Goal: Task Accomplishment & Management: Manage account settings

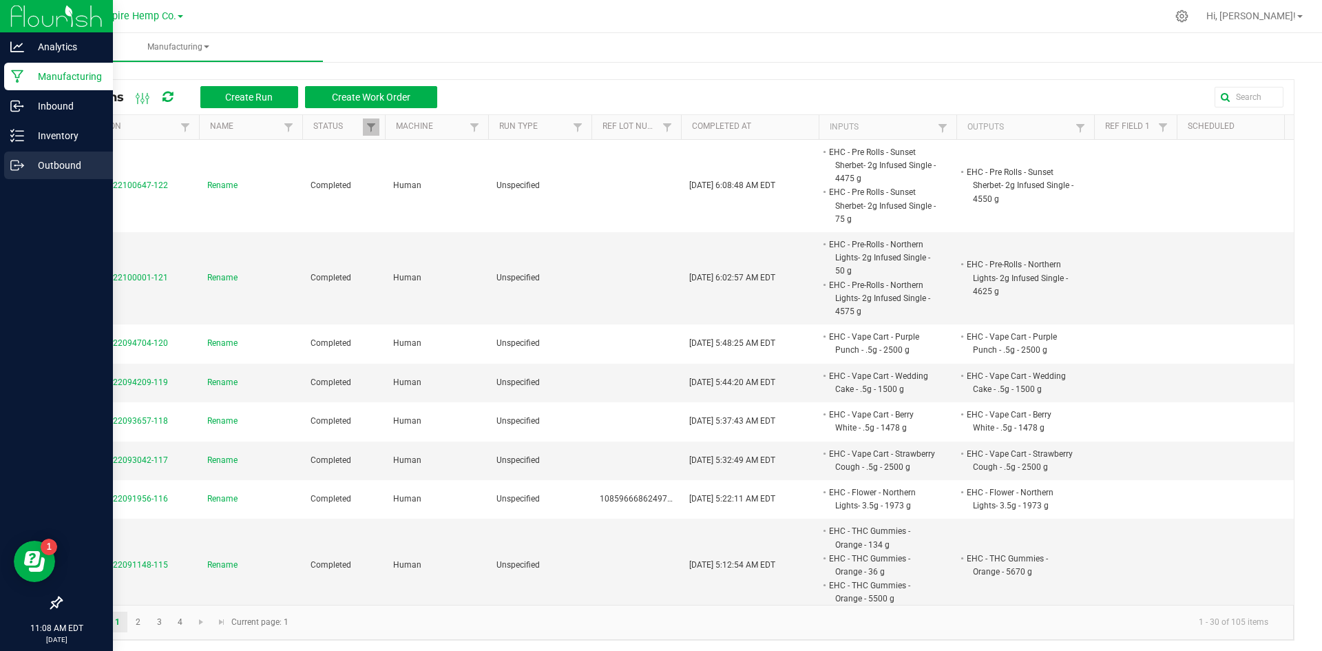
click at [29, 159] on p "Outbound" at bounding box center [65, 165] width 83 height 17
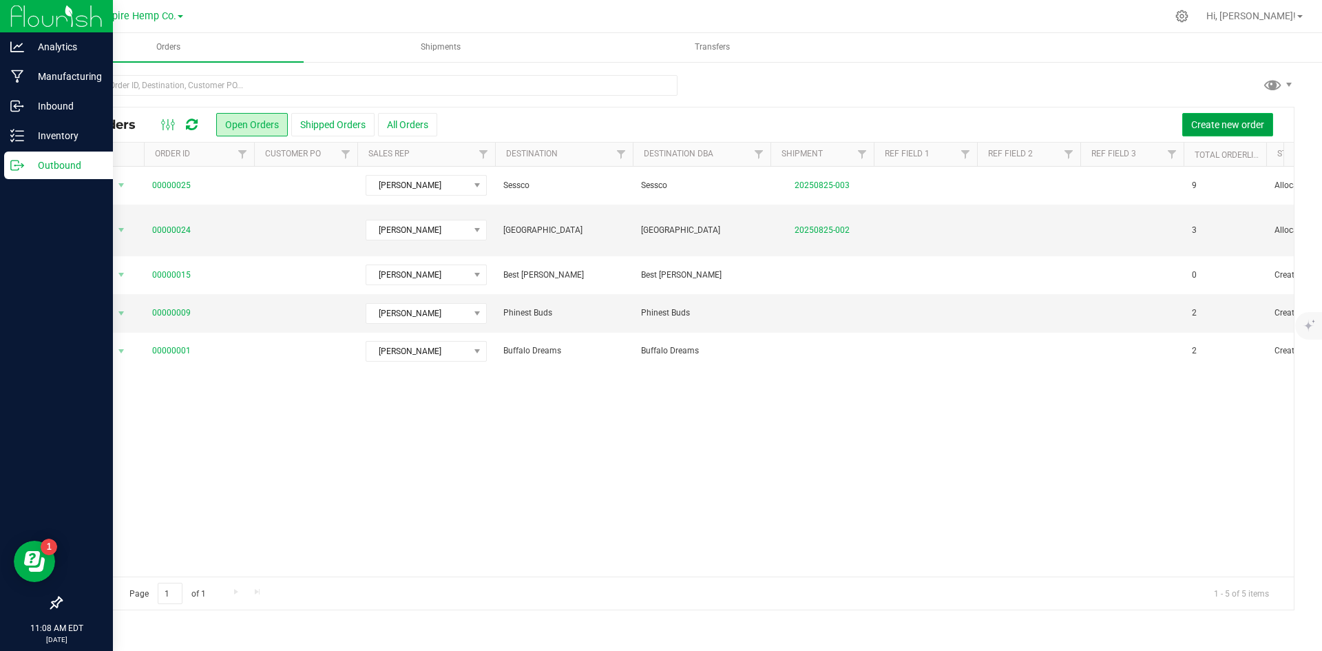
click at [1225, 122] on span "Create new order" at bounding box center [1228, 124] width 73 height 11
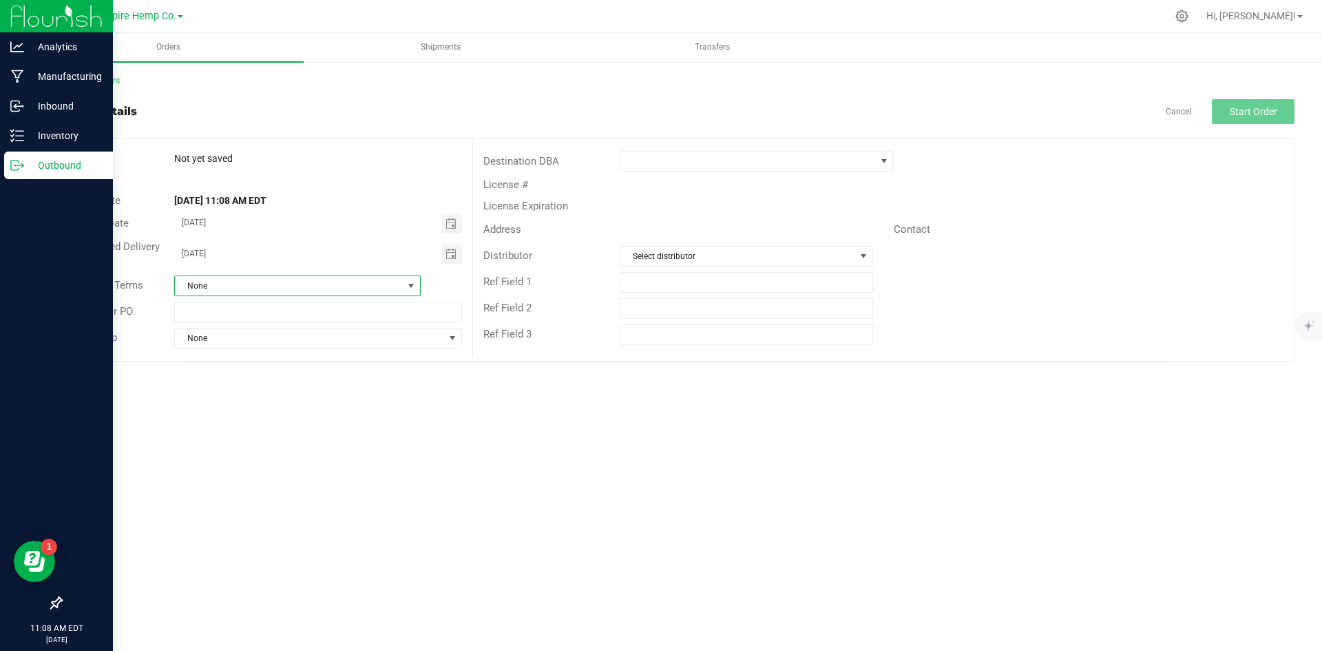
click at [413, 287] on span at bounding box center [411, 285] width 11 height 11
click at [340, 211] on div "Invoice Date [DATE]" at bounding box center [266, 223] width 411 height 25
click at [884, 163] on span at bounding box center [884, 161] width 11 height 11
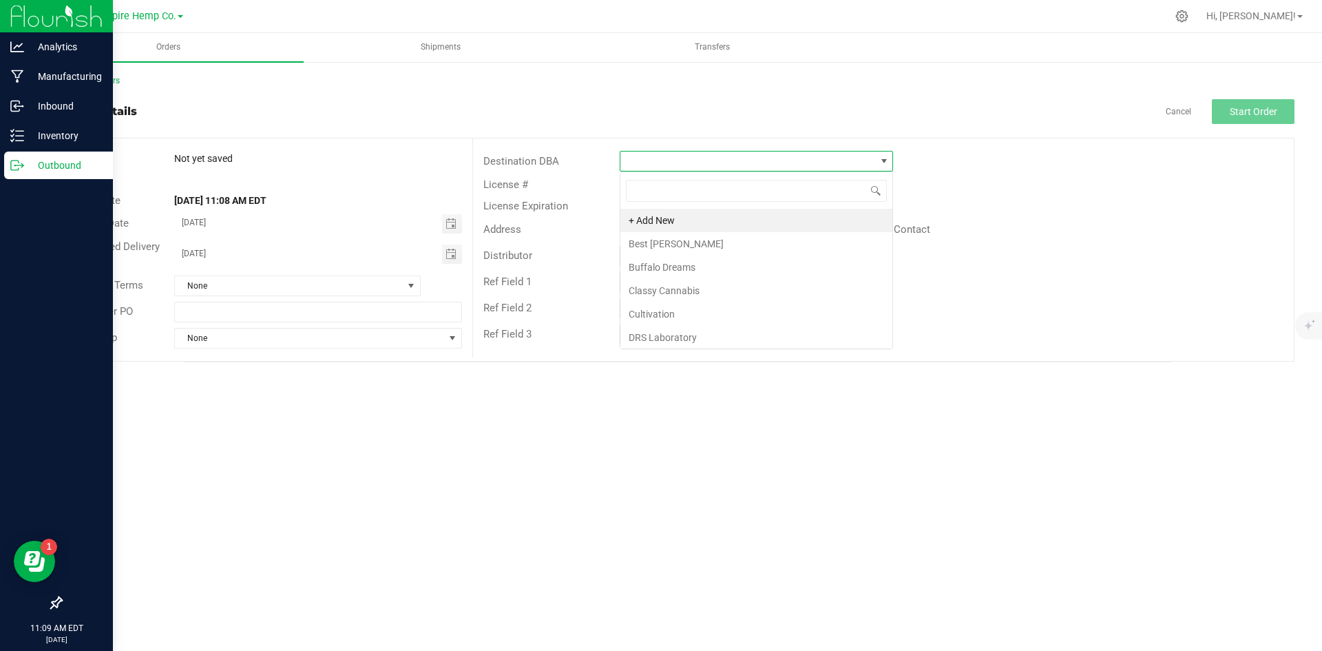
scroll to position [21, 273]
type input "mi"
click at [763, 222] on li "Misfits Dispensary" at bounding box center [757, 220] width 272 height 23
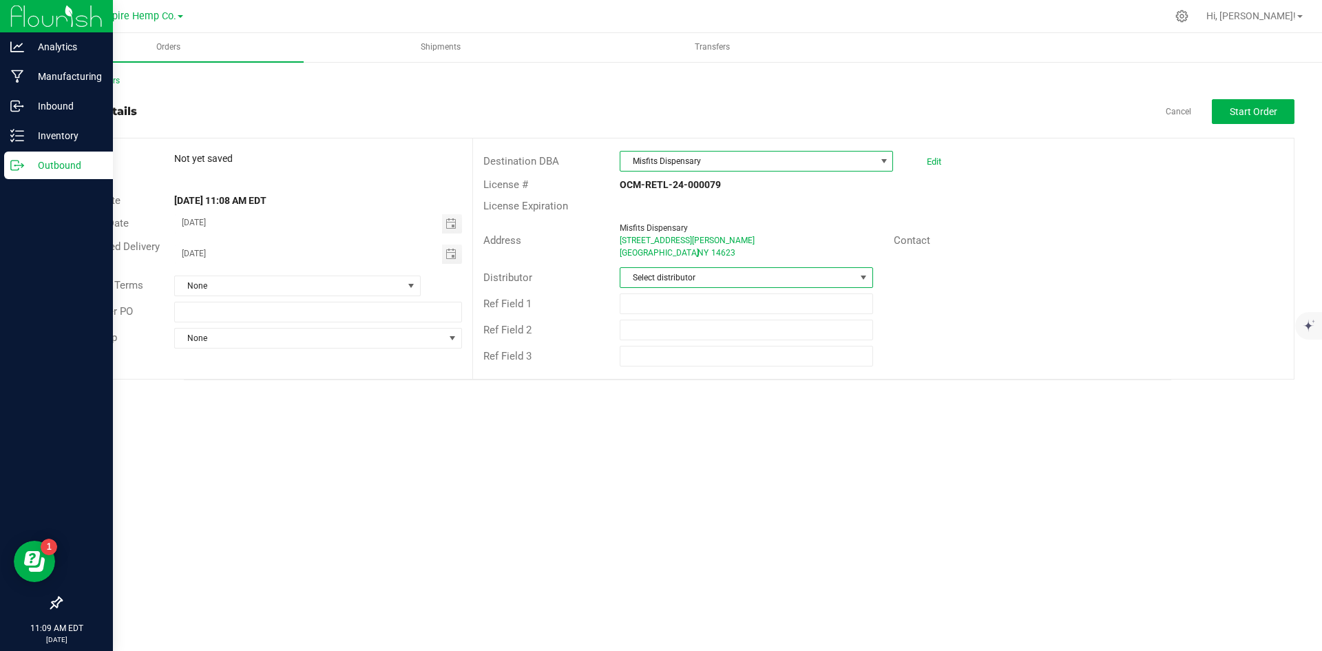
click at [867, 275] on span at bounding box center [863, 277] width 11 height 11
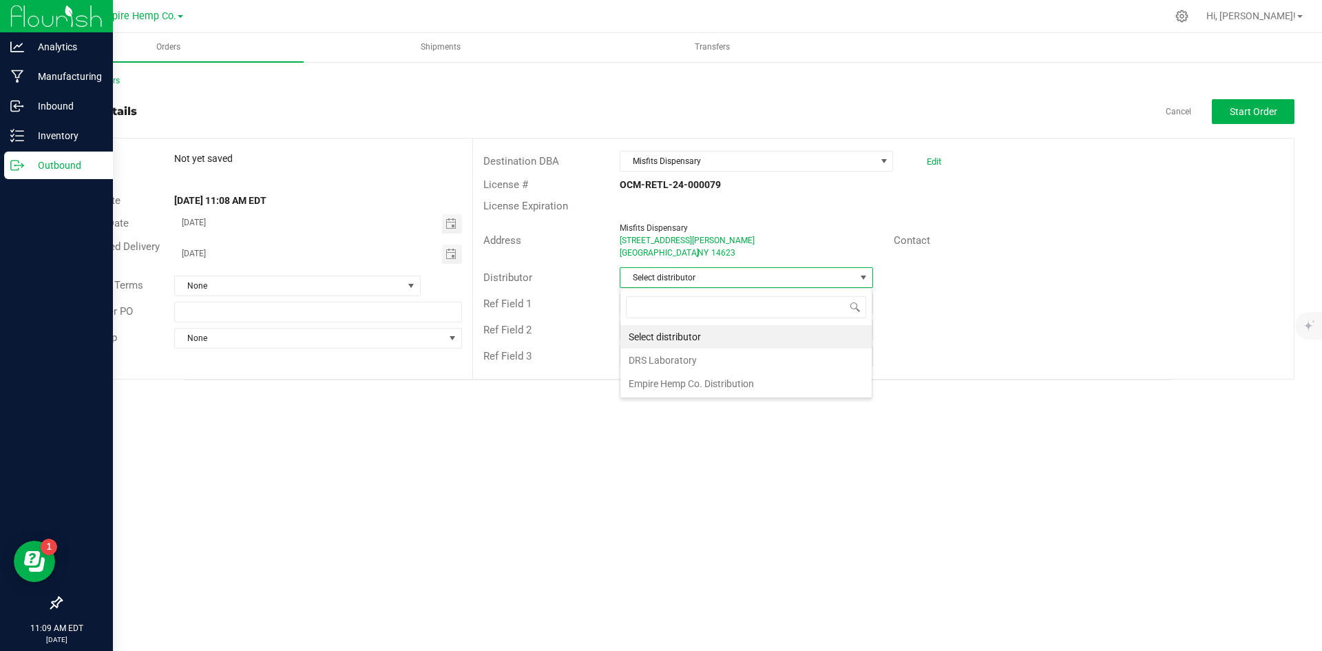
scroll to position [21, 253]
click at [772, 385] on li "Empire Hemp Co. Distribution" at bounding box center [746, 383] width 251 height 23
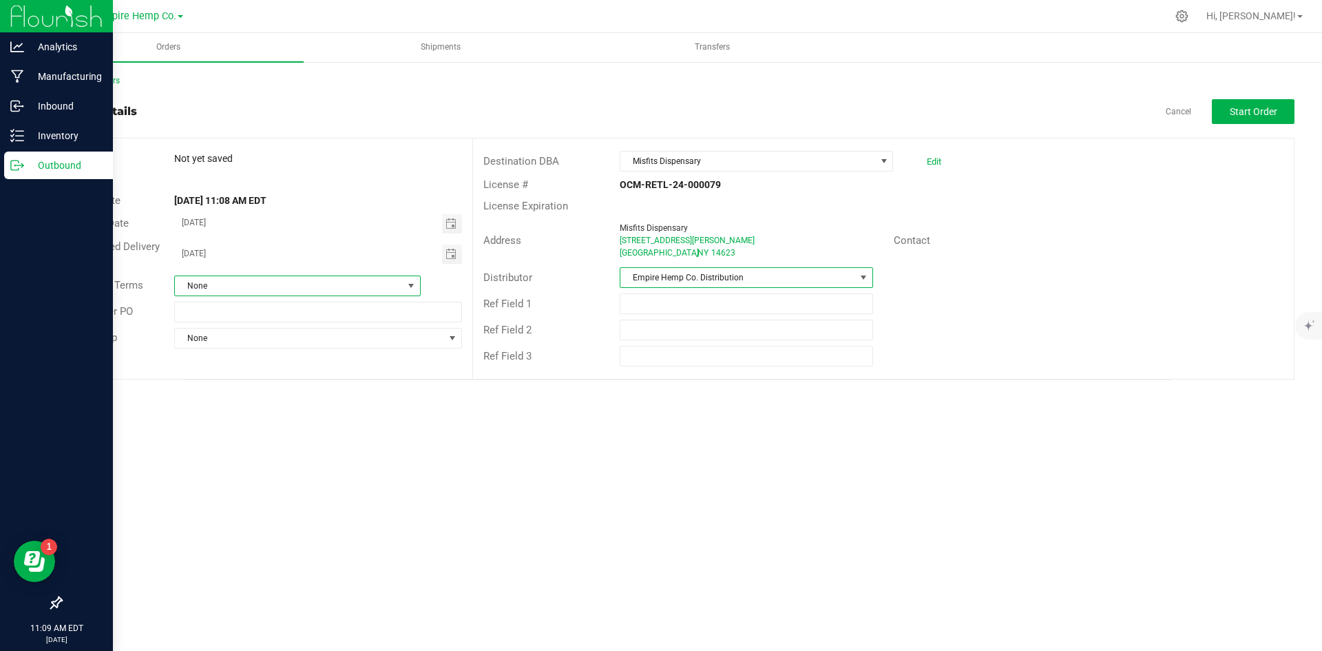
click at [408, 282] on span at bounding box center [411, 285] width 11 height 11
click at [328, 410] on li "Net 30" at bounding box center [297, 417] width 245 height 23
click at [381, 336] on span "None" at bounding box center [309, 338] width 269 height 19
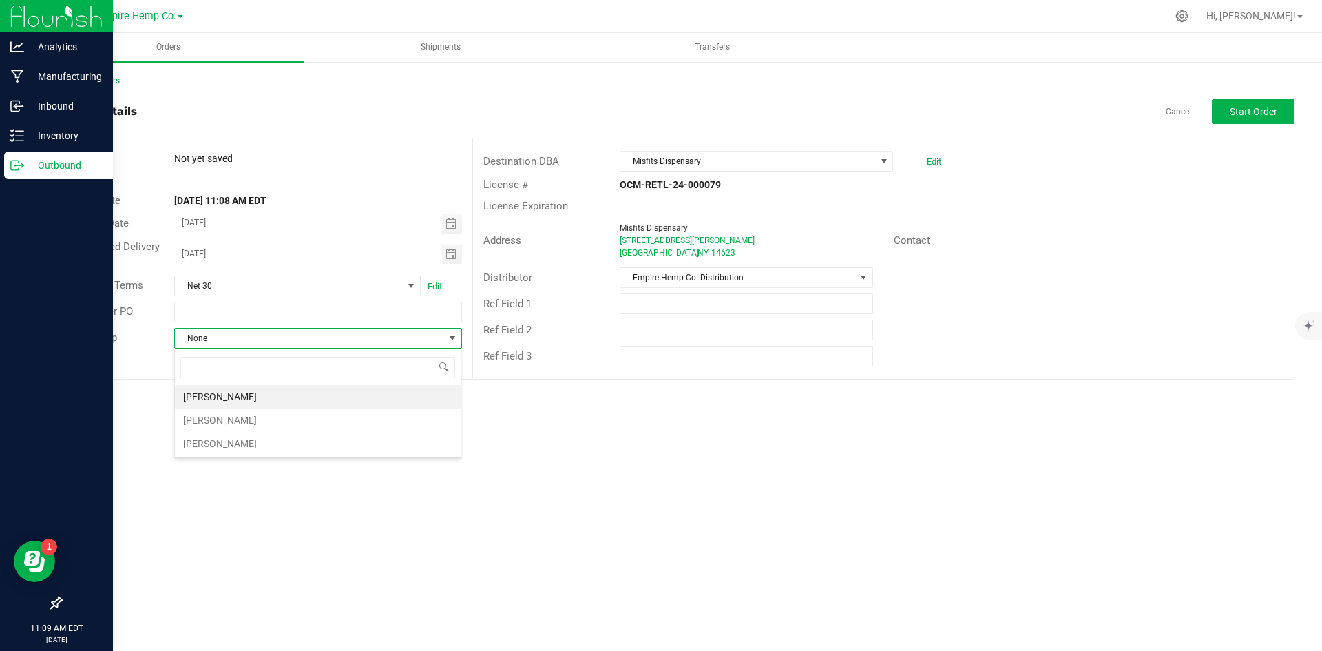
scroll to position [21, 288]
click at [317, 422] on li "[PERSON_NAME]" at bounding box center [318, 419] width 286 height 23
click at [1276, 114] on span "Start Order" at bounding box center [1254, 111] width 48 height 11
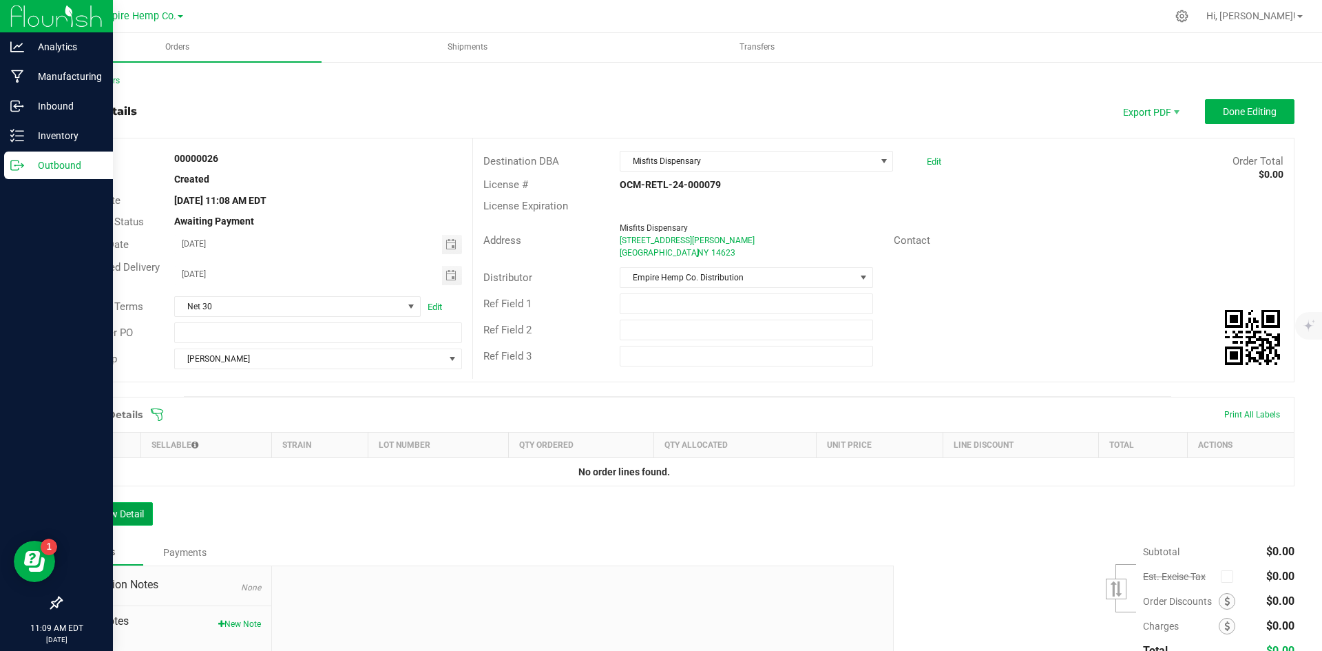
click at [113, 513] on button "Add New Detail" at bounding box center [107, 513] width 92 height 23
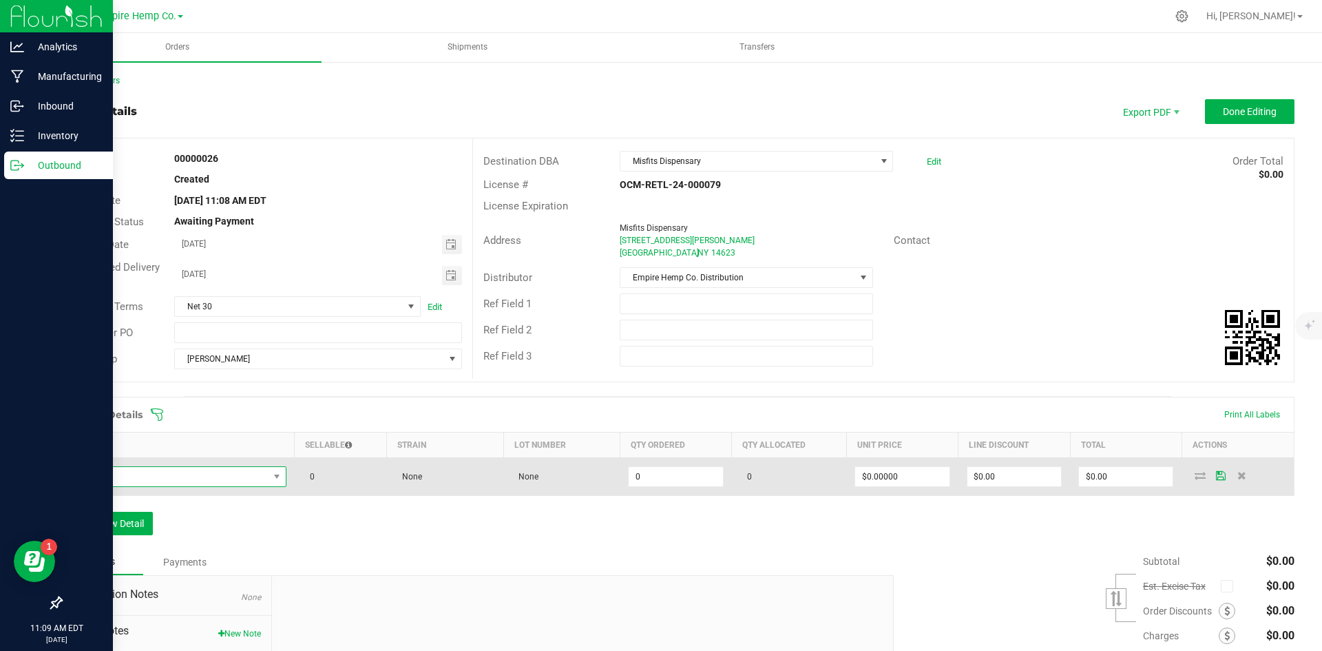
click at [145, 475] on span "NO DATA FOUND" at bounding box center [170, 476] width 198 height 19
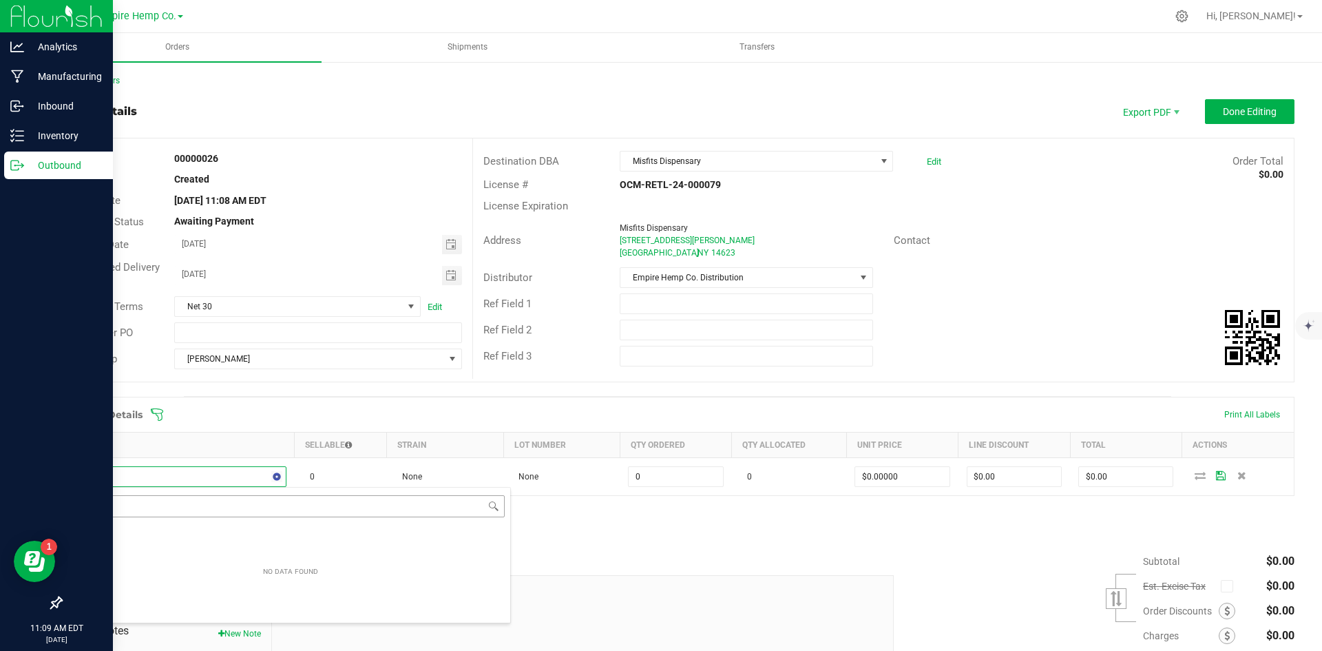
type input "m"
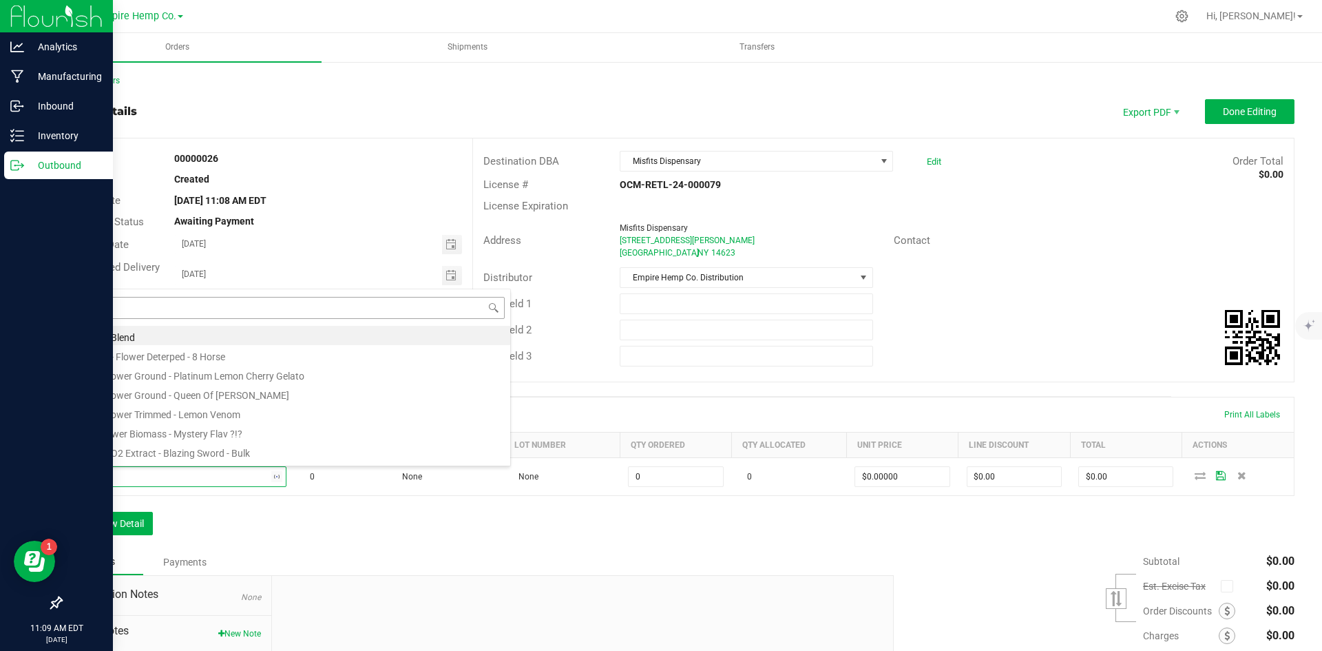
type input "wilm"
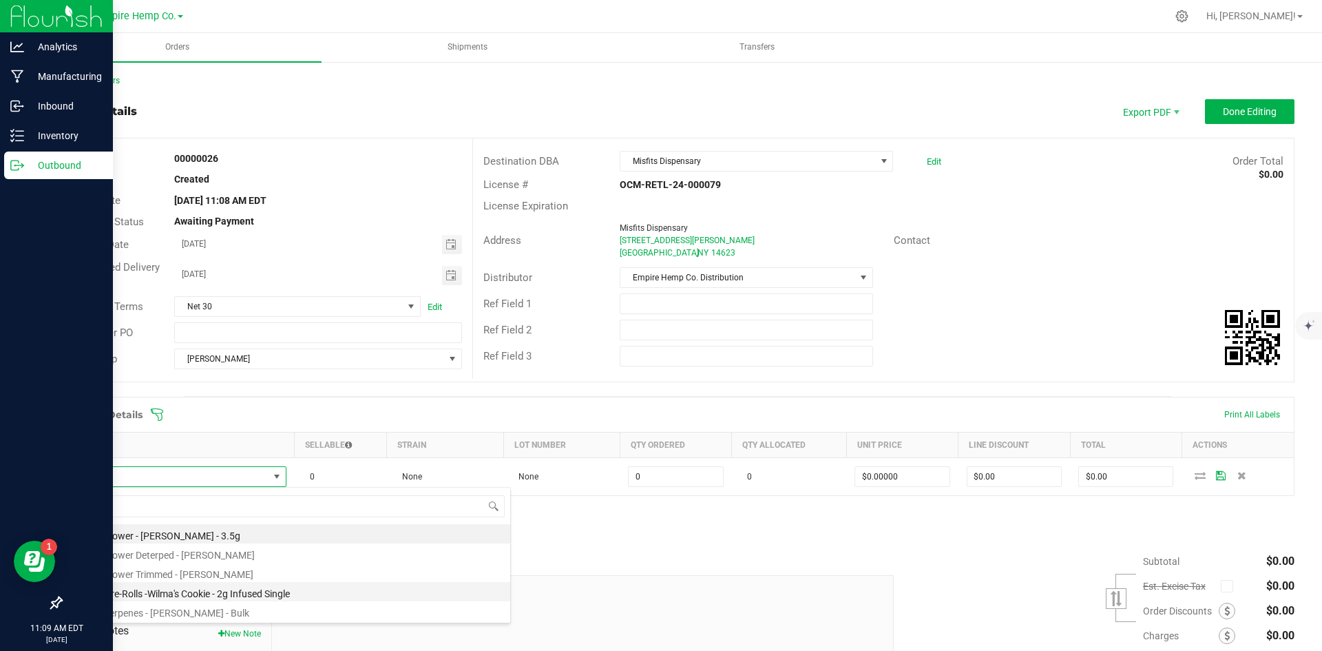
click at [176, 587] on li "EHC - Pre-Rolls -Wilma's Cookie - 2g Infused Single" at bounding box center [290, 591] width 439 height 19
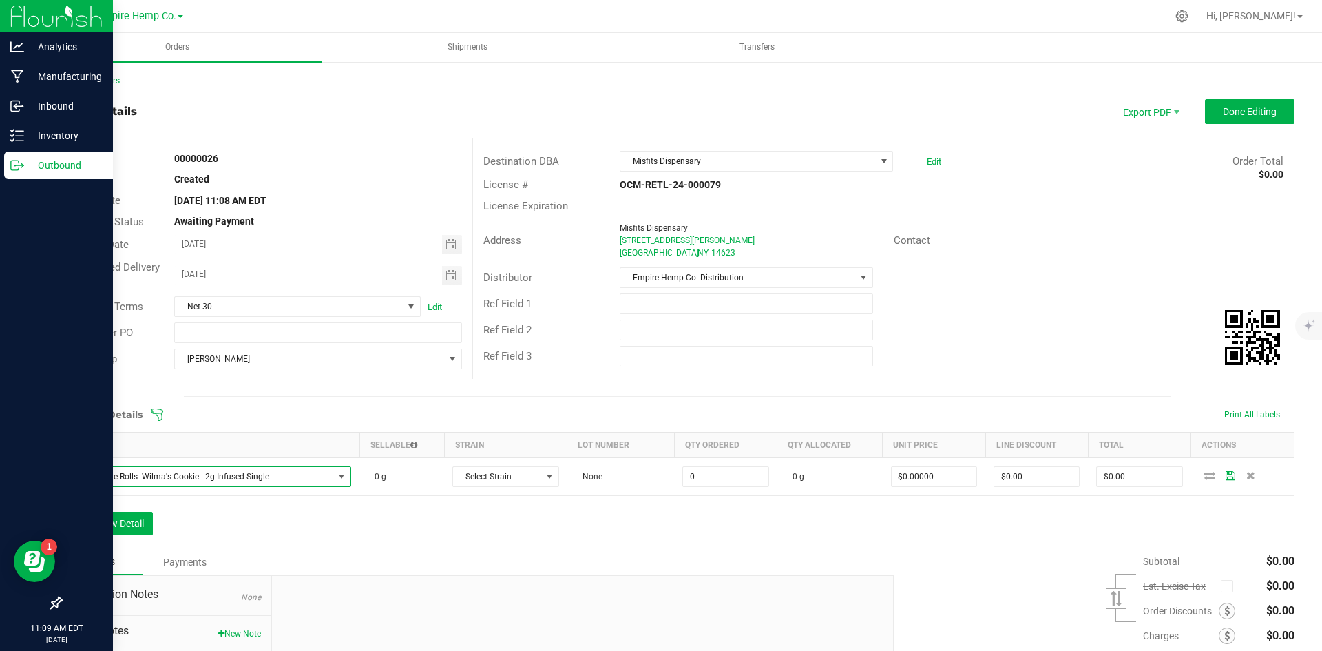
type input "0.0000 g"
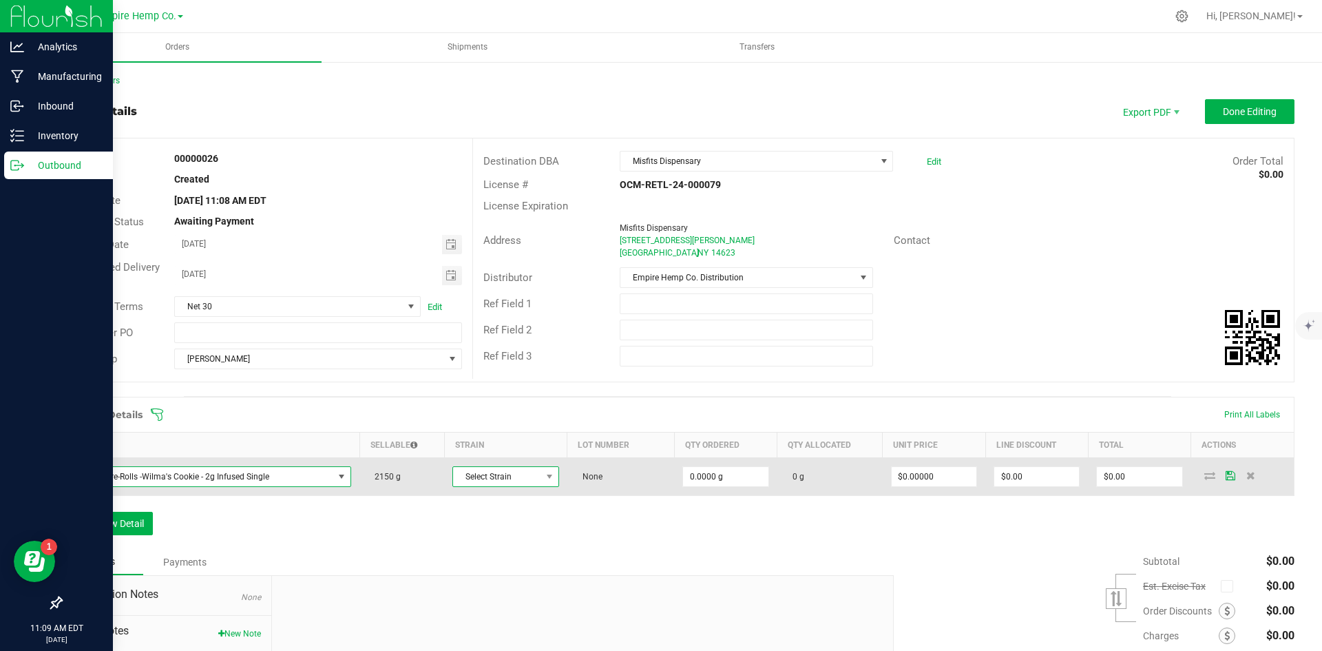
click at [551, 472] on span at bounding box center [549, 476] width 17 height 19
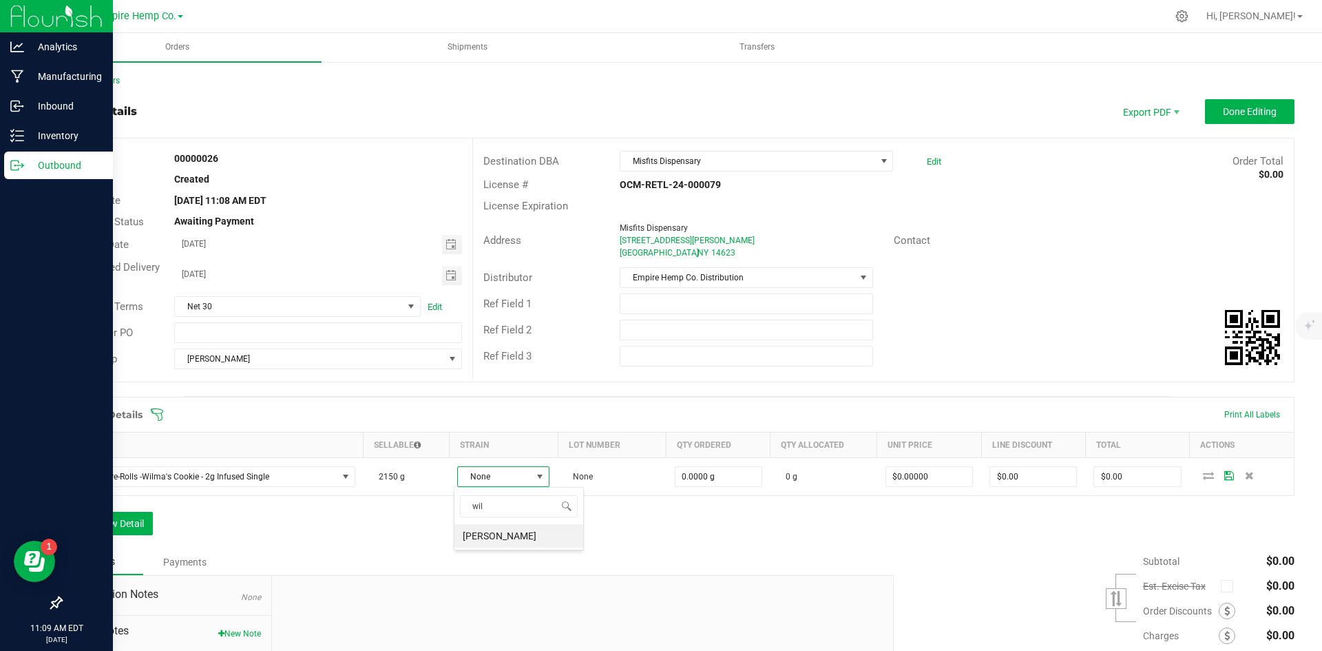
type input "wilm"
click at [509, 543] on li "[PERSON_NAME]" at bounding box center [519, 535] width 129 height 23
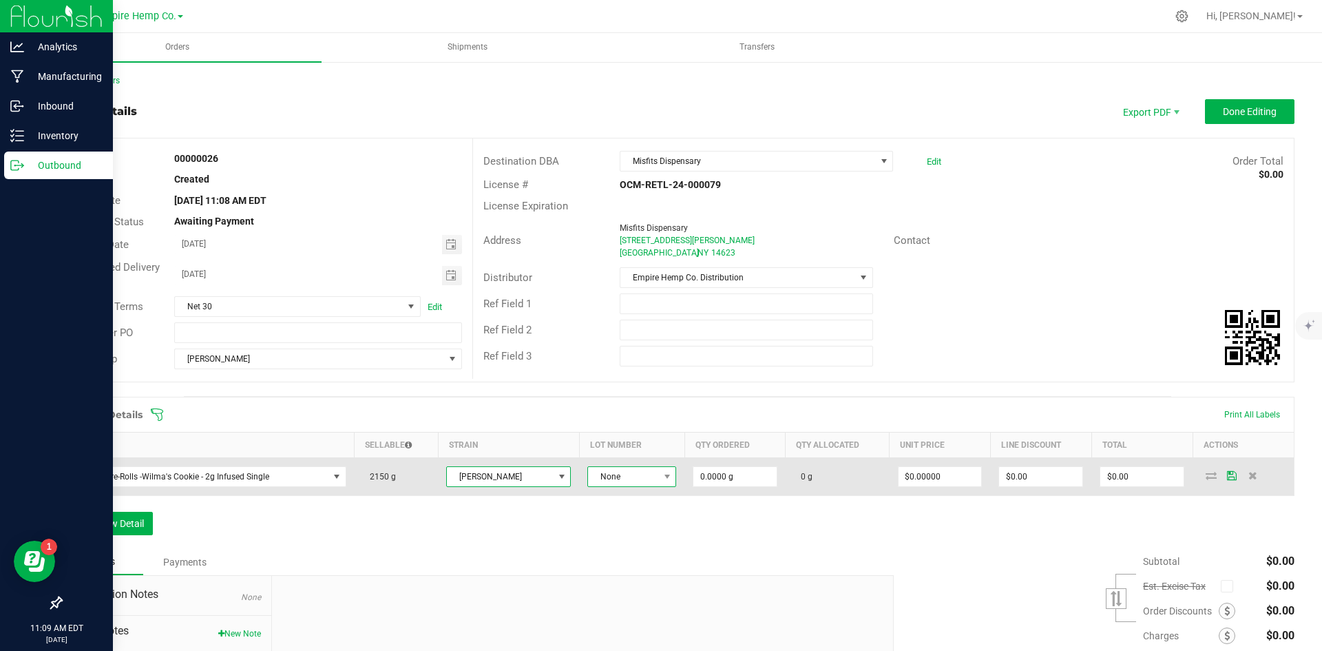
click at [658, 479] on span at bounding box center [666, 476] width 17 height 19
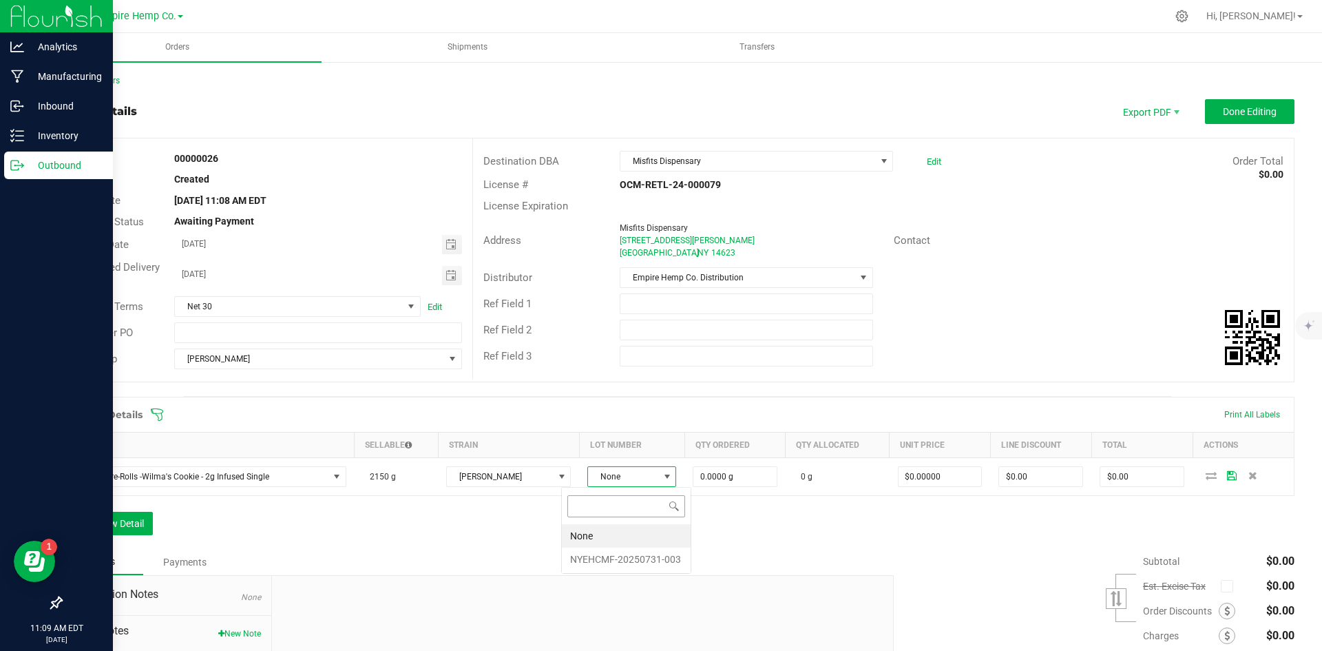
scroll to position [21, 92]
click at [632, 554] on li "NYEHCMF-20250731-003" at bounding box center [626, 559] width 129 height 23
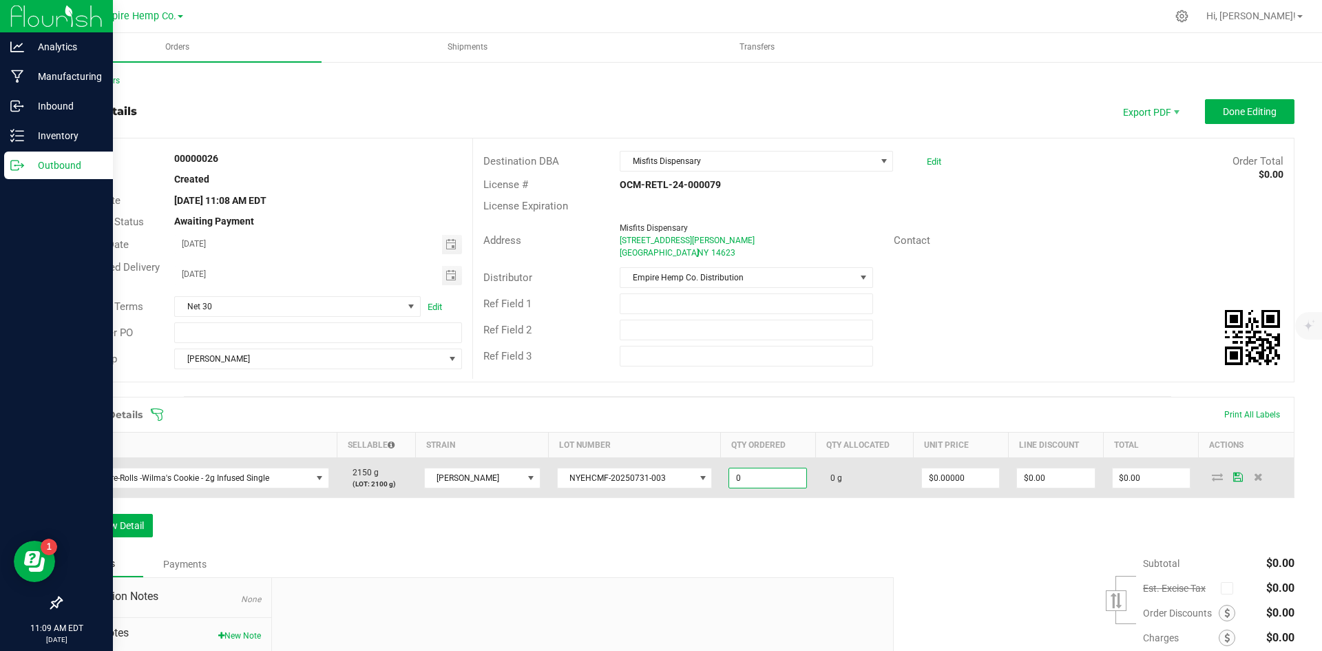
click at [729, 475] on input "0" at bounding box center [767, 477] width 77 height 19
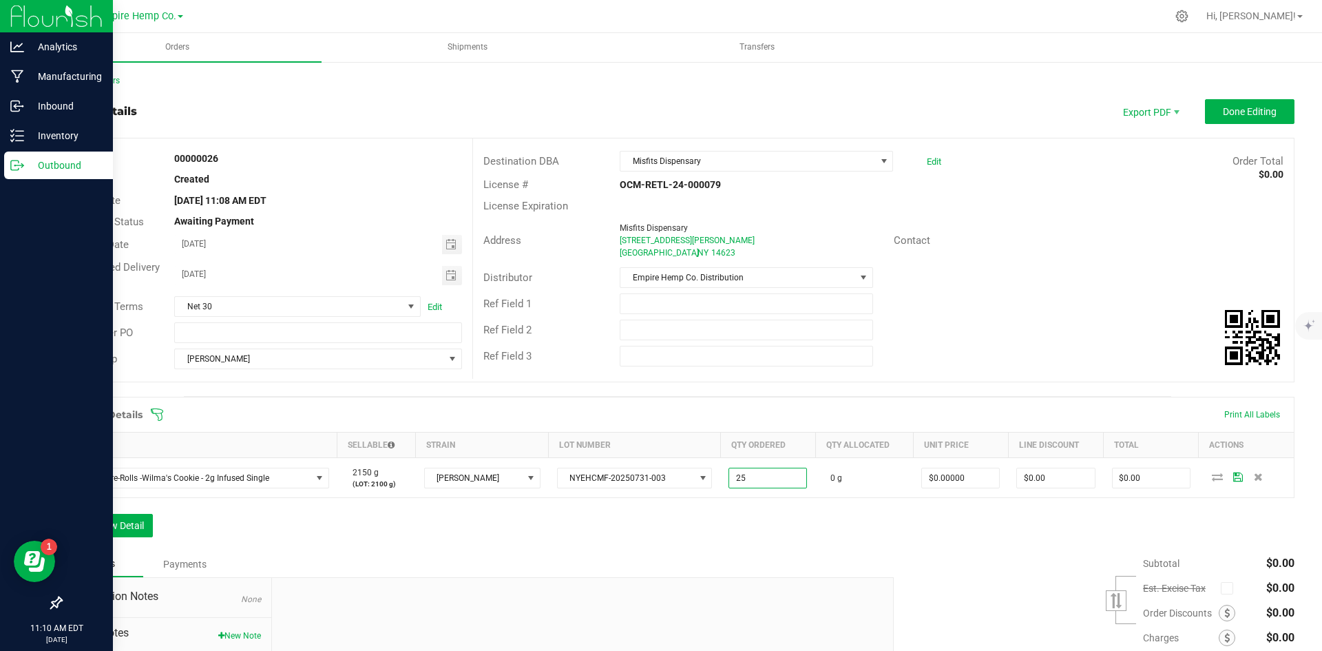
type input "25.0000 g"
click at [798, 531] on div "Order Details Print All Labels Item Sellable Strain Lot Number Qty Ordered Qty …" at bounding box center [678, 474] width 1234 height 154
click at [948, 477] on input "0" at bounding box center [960, 477] width 77 height 19
type input "$12.00000"
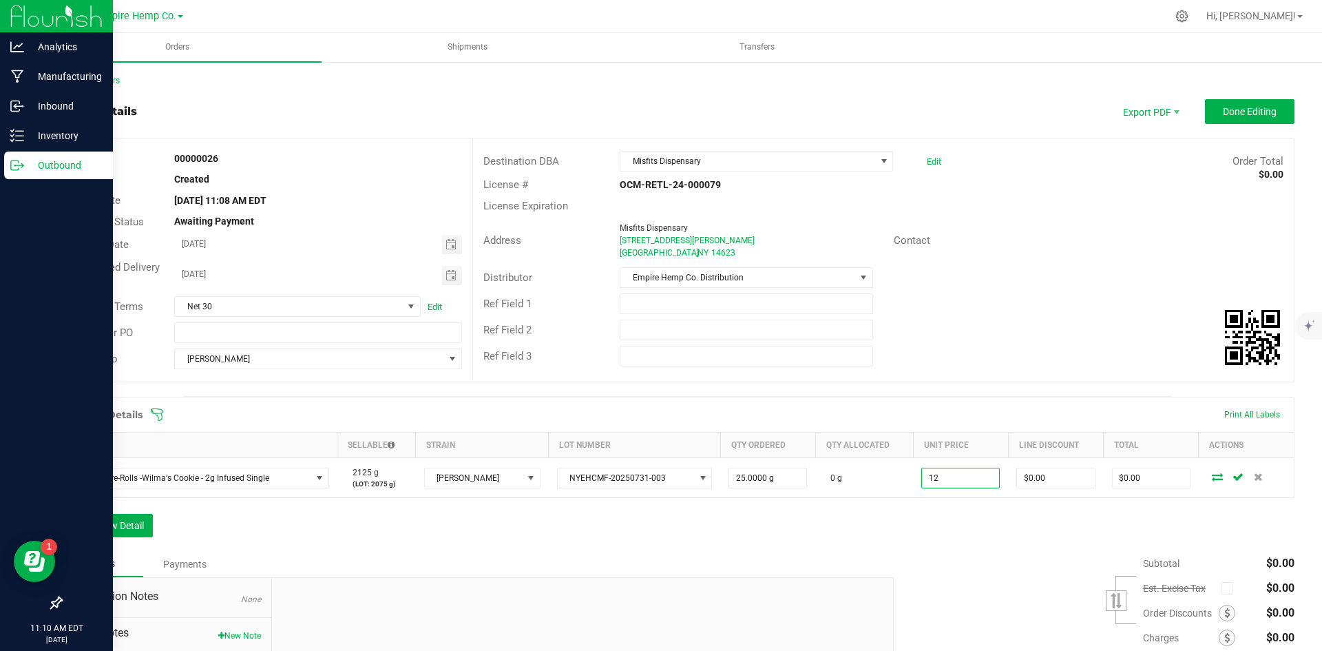
type input "$300.00"
click at [908, 516] on div "Order Details Print All Labels Item Sellable Strain Lot Number Qty Ordered Qty …" at bounding box center [678, 474] width 1234 height 154
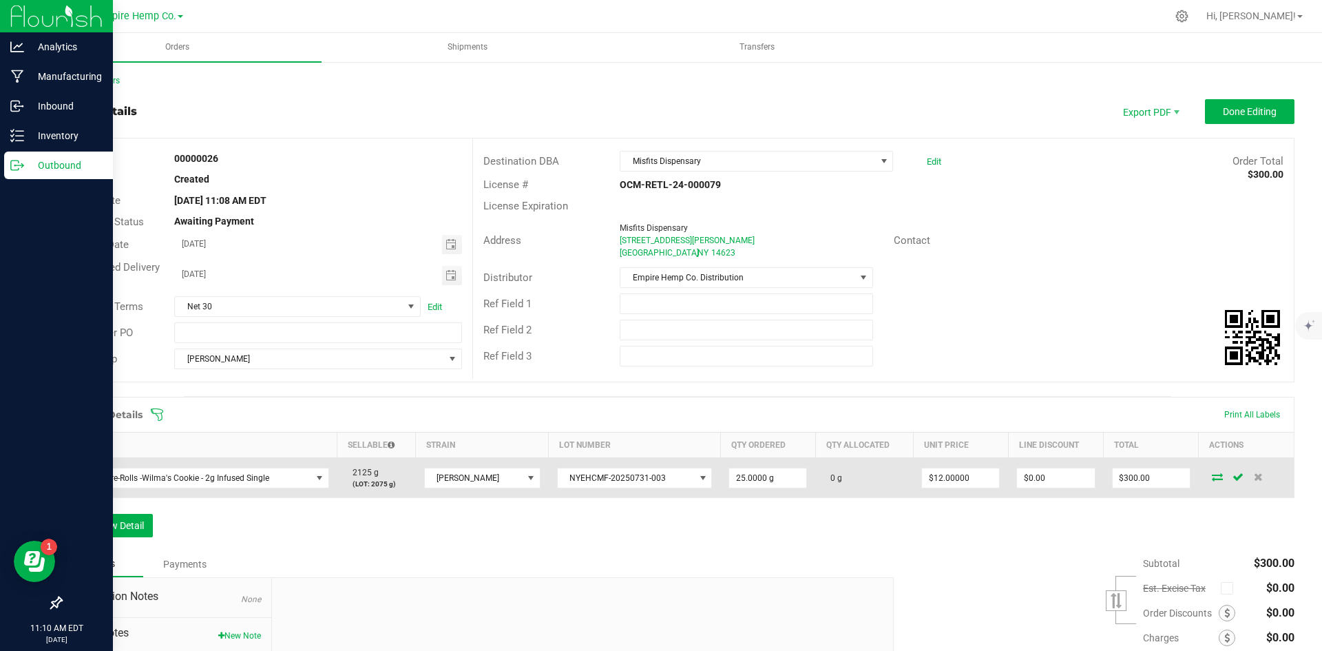
click at [1212, 479] on icon at bounding box center [1217, 476] width 11 height 8
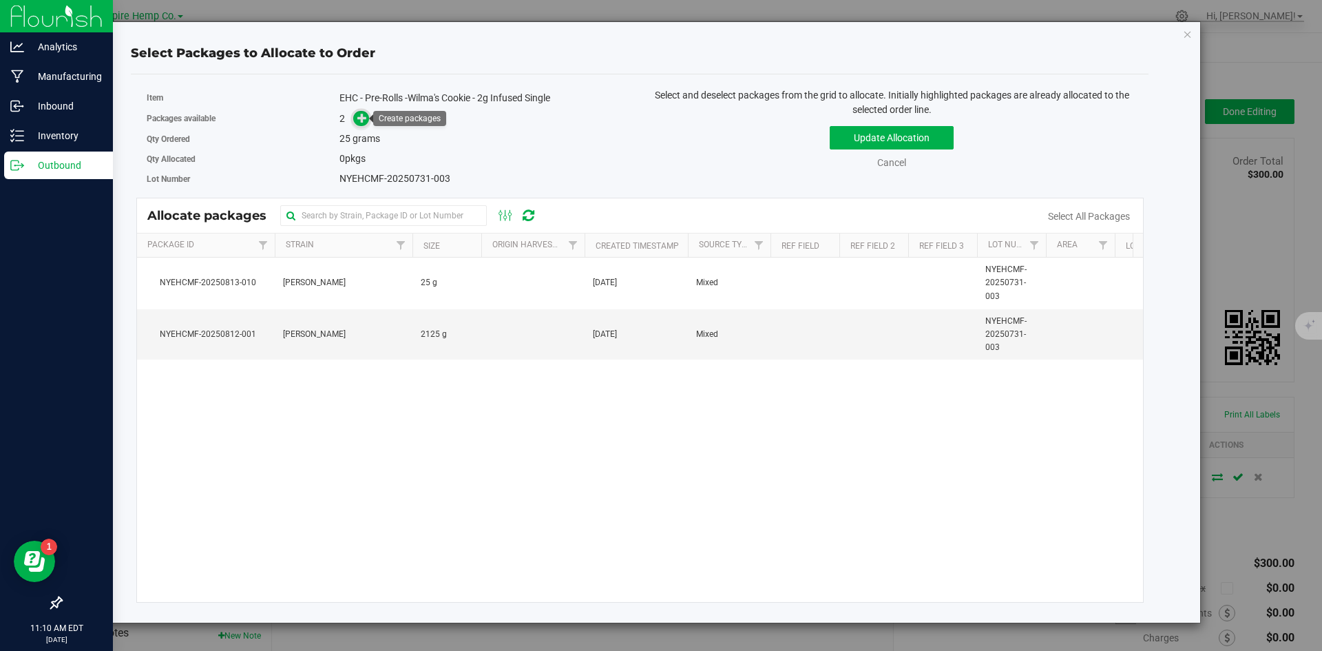
click at [366, 121] on icon at bounding box center [362, 118] width 10 height 10
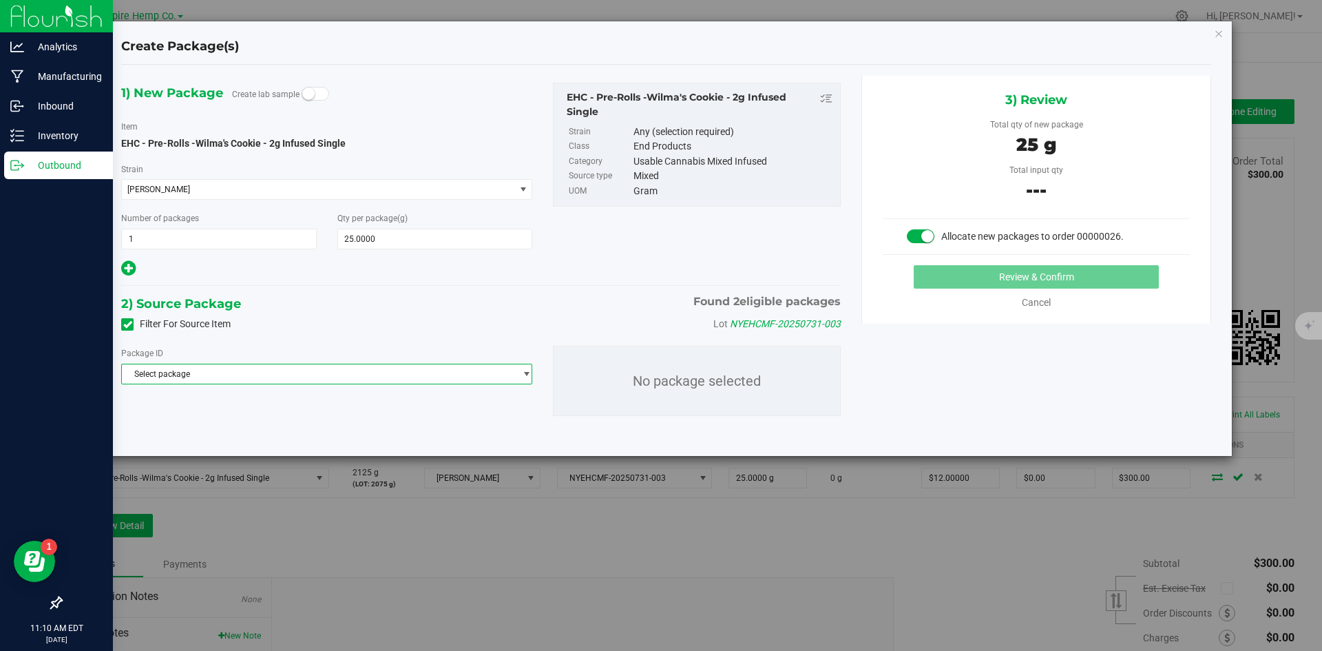
click at [364, 380] on span "Select package" at bounding box center [318, 373] width 393 height 19
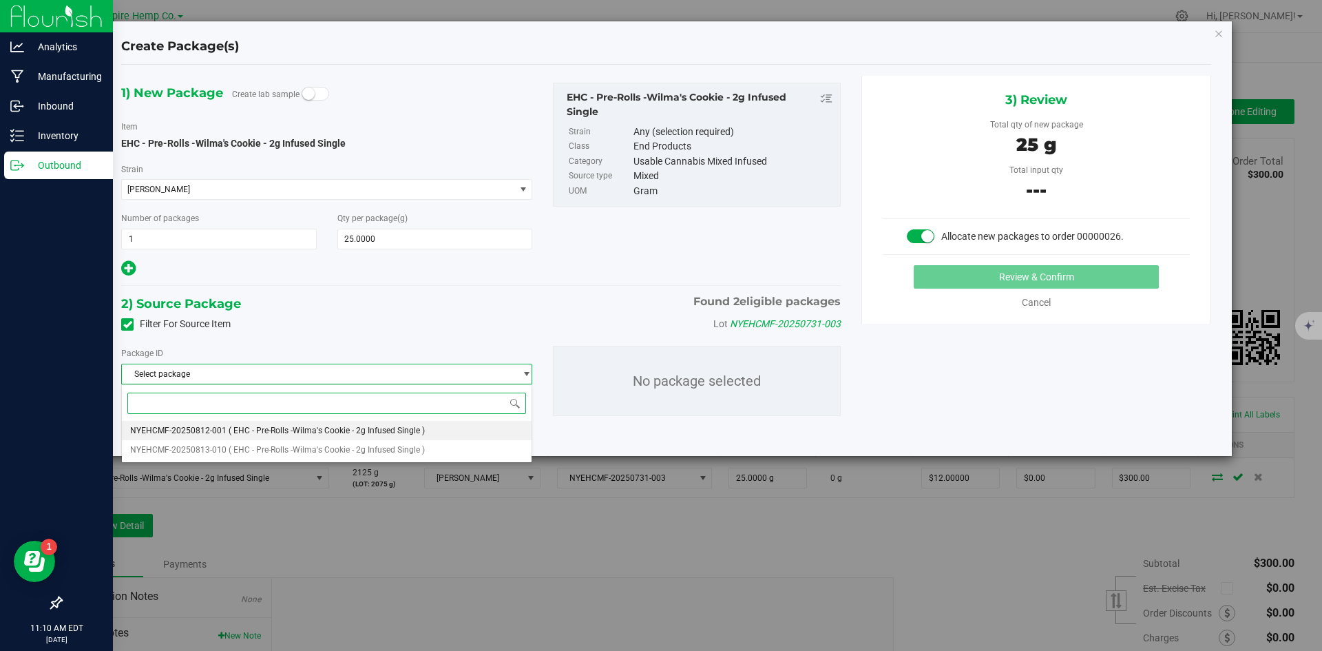
click at [373, 435] on span "( EHC - Pre-Rolls -Wilma's Cookie - 2g Infused Single )" at bounding box center [327, 431] width 196 height 10
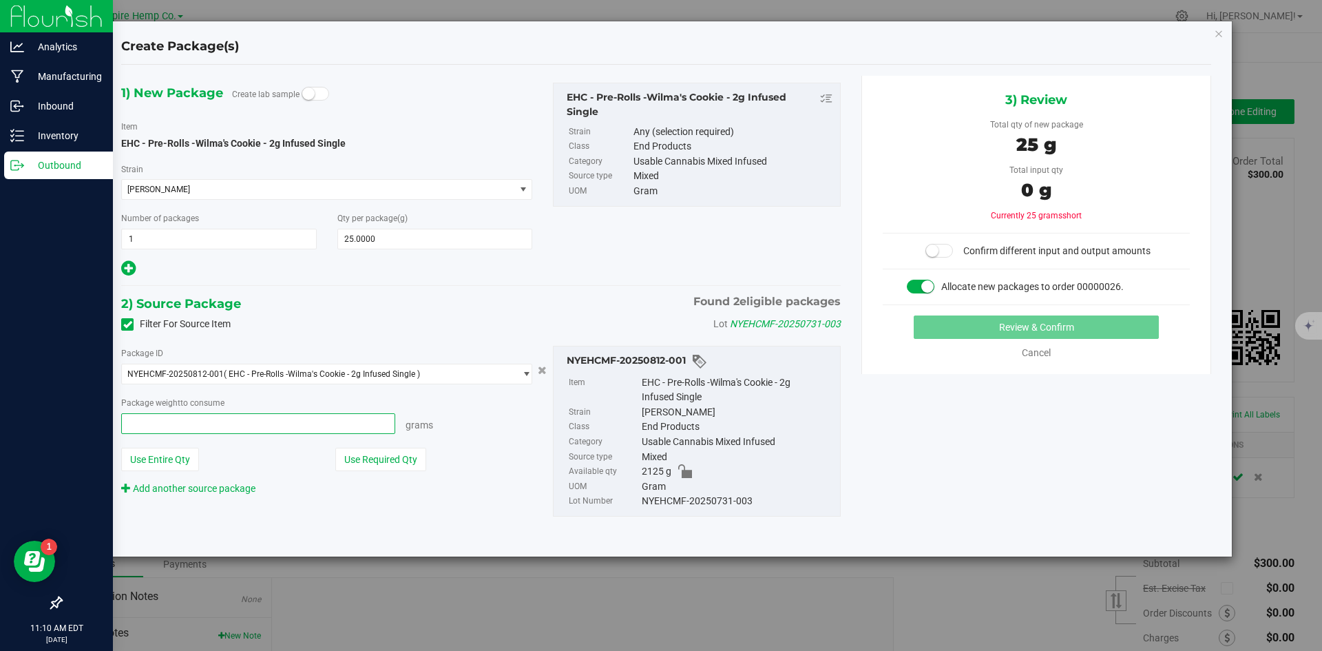
click at [351, 426] on span at bounding box center [258, 423] width 274 height 21
type input "25"
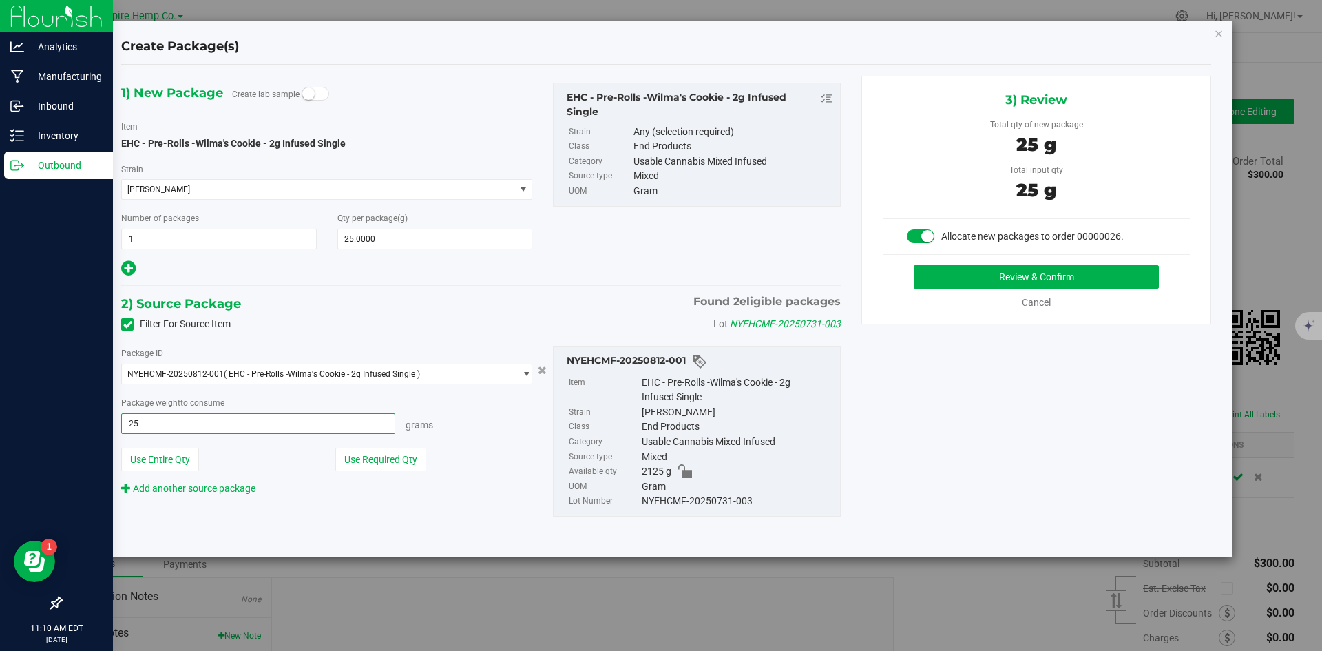
type input "25.0000 g"
click at [474, 428] on div "Grams" at bounding box center [463, 422] width 137 height 19
click at [1090, 282] on button "Review & Confirm" at bounding box center [1036, 276] width 245 height 23
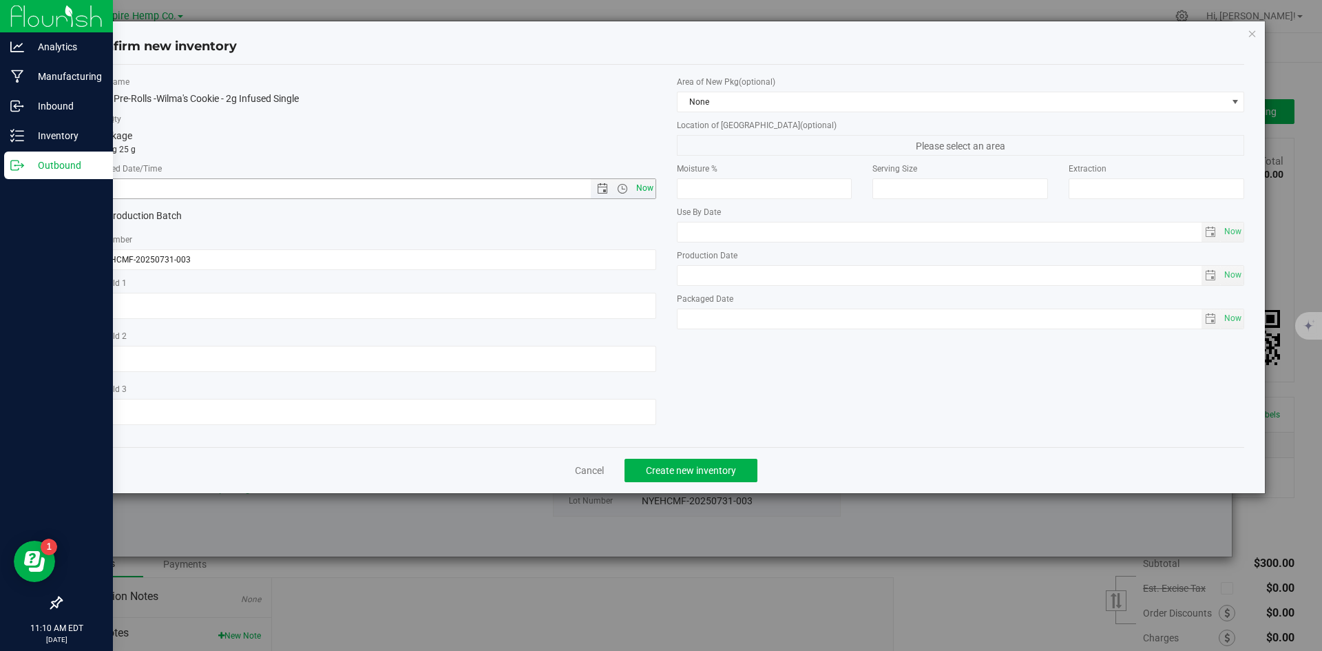
click at [638, 192] on span "Now" at bounding box center [644, 188] width 23 height 20
type input "[DATE] 11:10 AM"
click at [706, 461] on button "Create new inventory" at bounding box center [691, 470] width 133 height 23
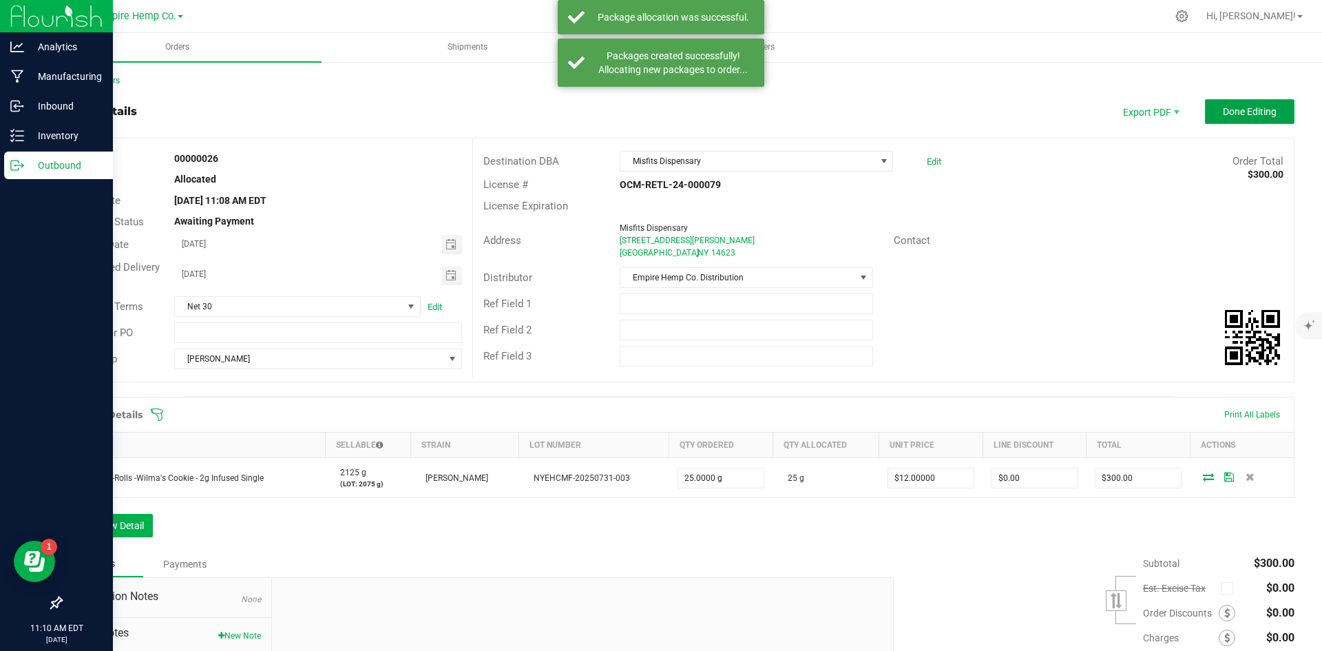
click at [1237, 105] on button "Done Editing" at bounding box center [1250, 111] width 90 height 25
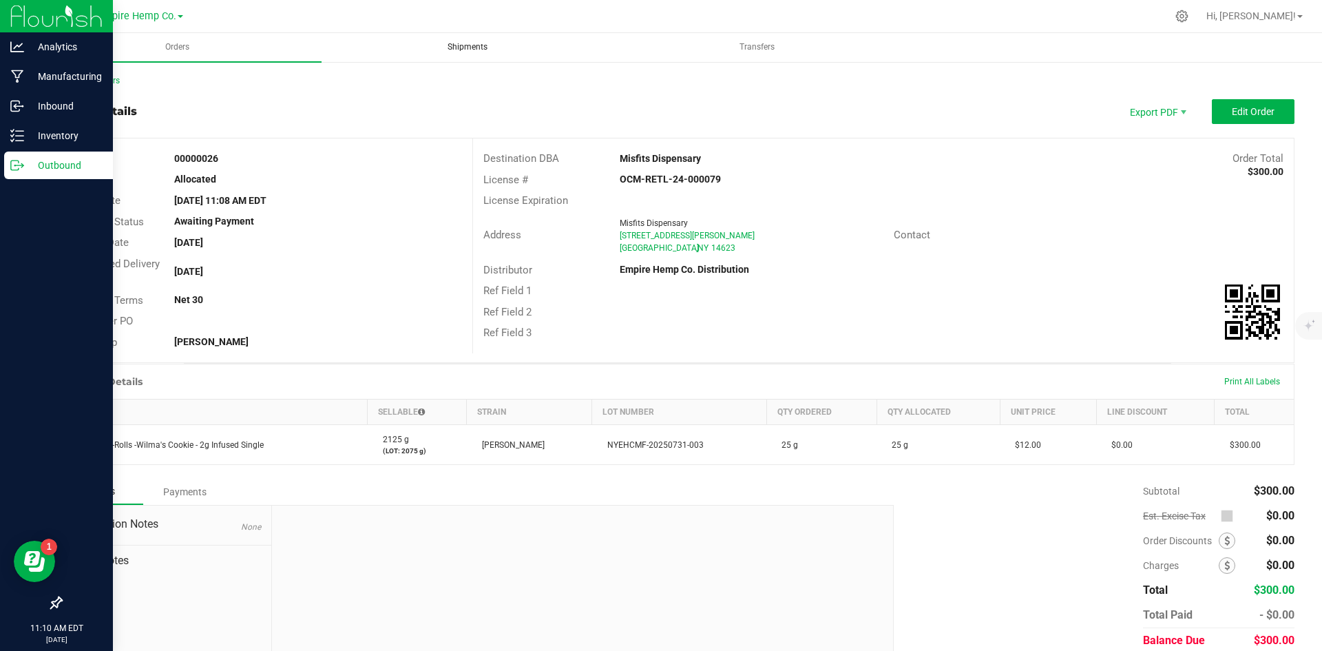
click at [462, 42] on span "Shipments" at bounding box center [467, 47] width 77 height 12
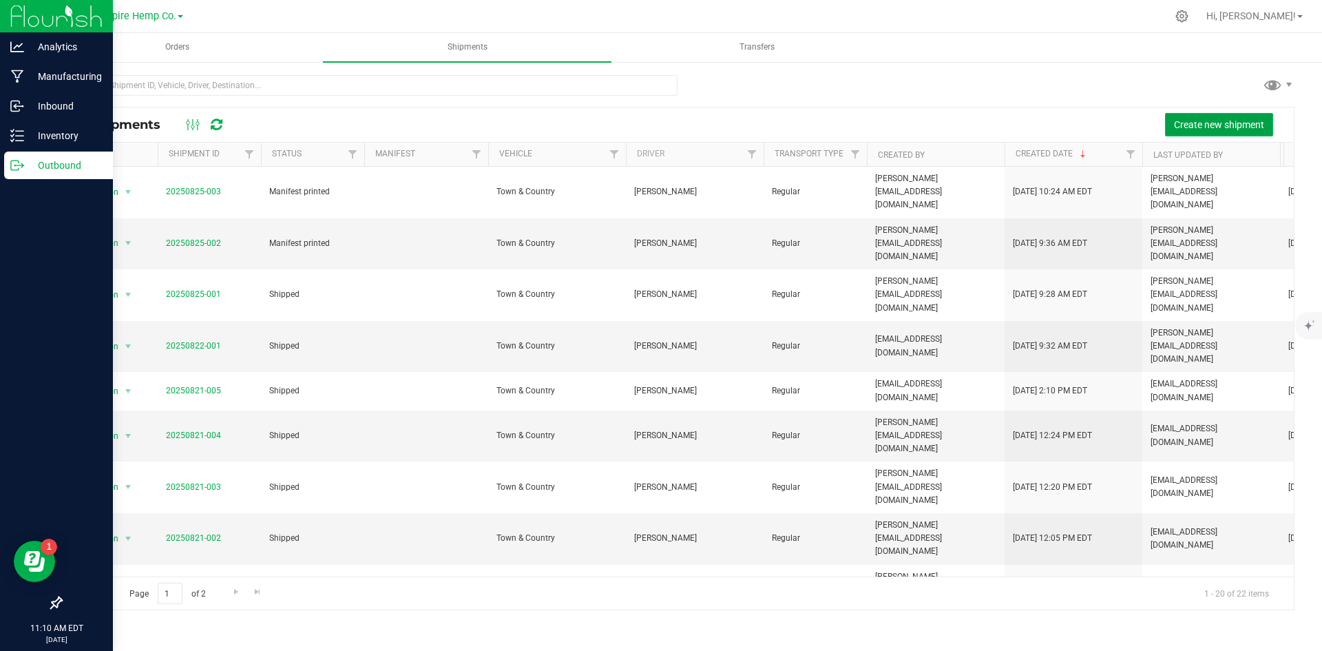
click at [1203, 119] on span "Create new shipment" at bounding box center [1219, 124] width 90 height 11
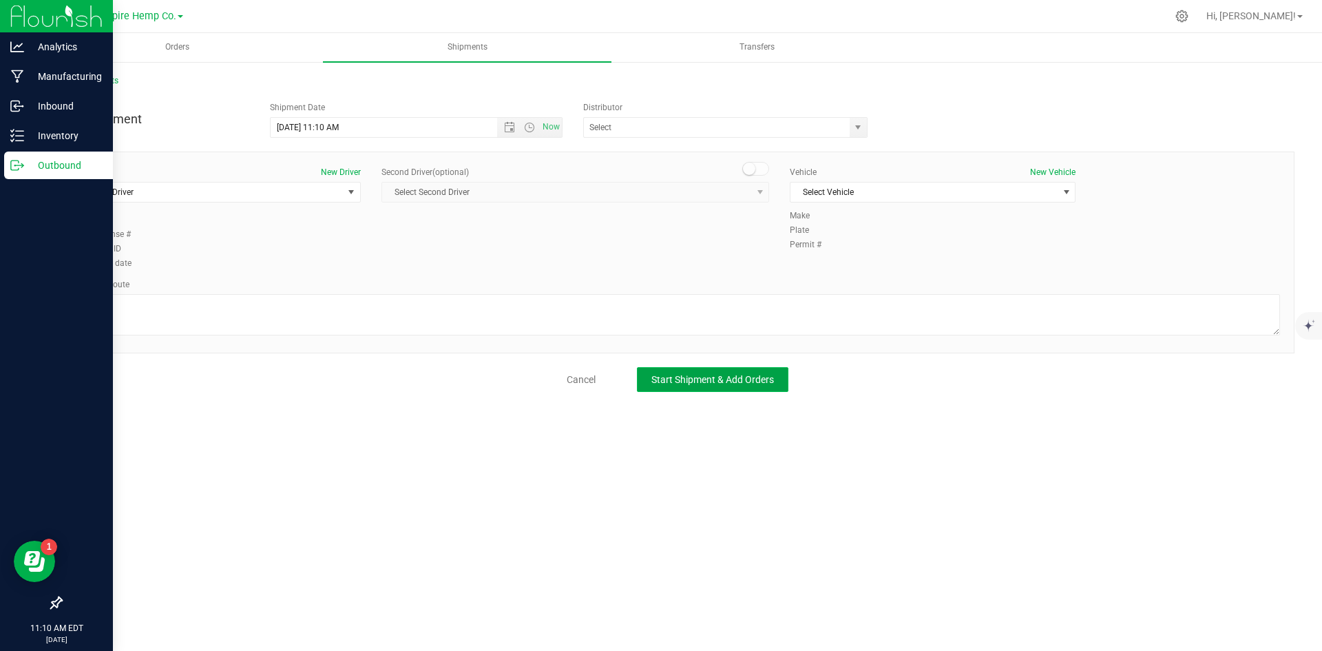
click at [691, 368] on button "Start Shipment & Add Orders" at bounding box center [713, 379] width 152 height 25
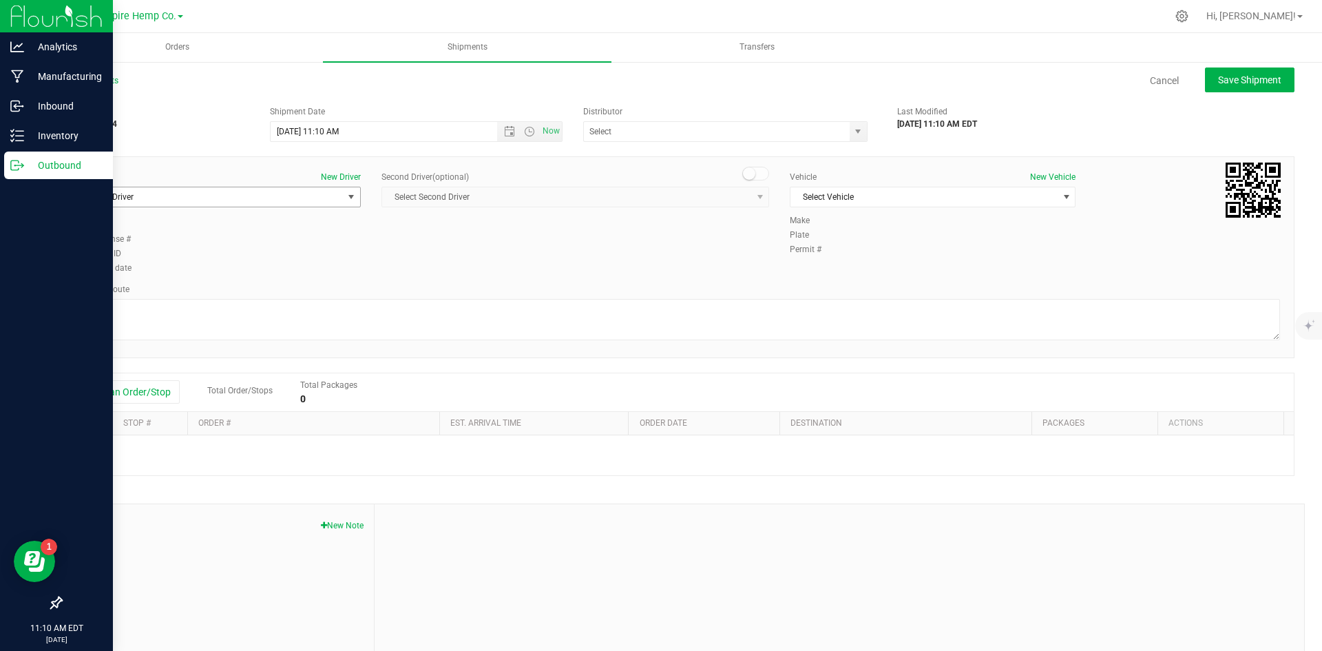
click at [351, 194] on span "select" at bounding box center [351, 196] width 11 height 11
click at [284, 273] on li "[PERSON_NAME]" at bounding box center [217, 274] width 282 height 21
click at [937, 194] on span "Select Vehicle" at bounding box center [924, 196] width 267 height 19
click at [927, 226] on li "Town & Country" at bounding box center [926, 220] width 282 height 21
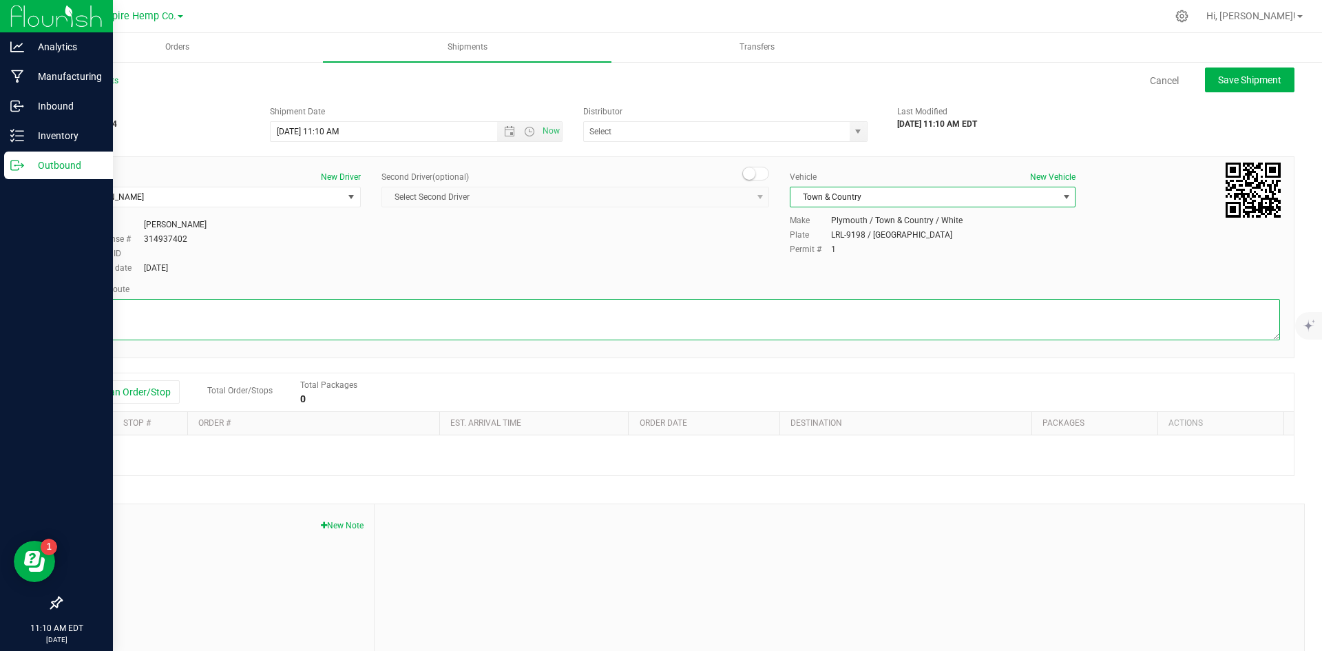
click at [769, 319] on textarea at bounding box center [677, 319] width 1205 height 41
type textarea "I90"
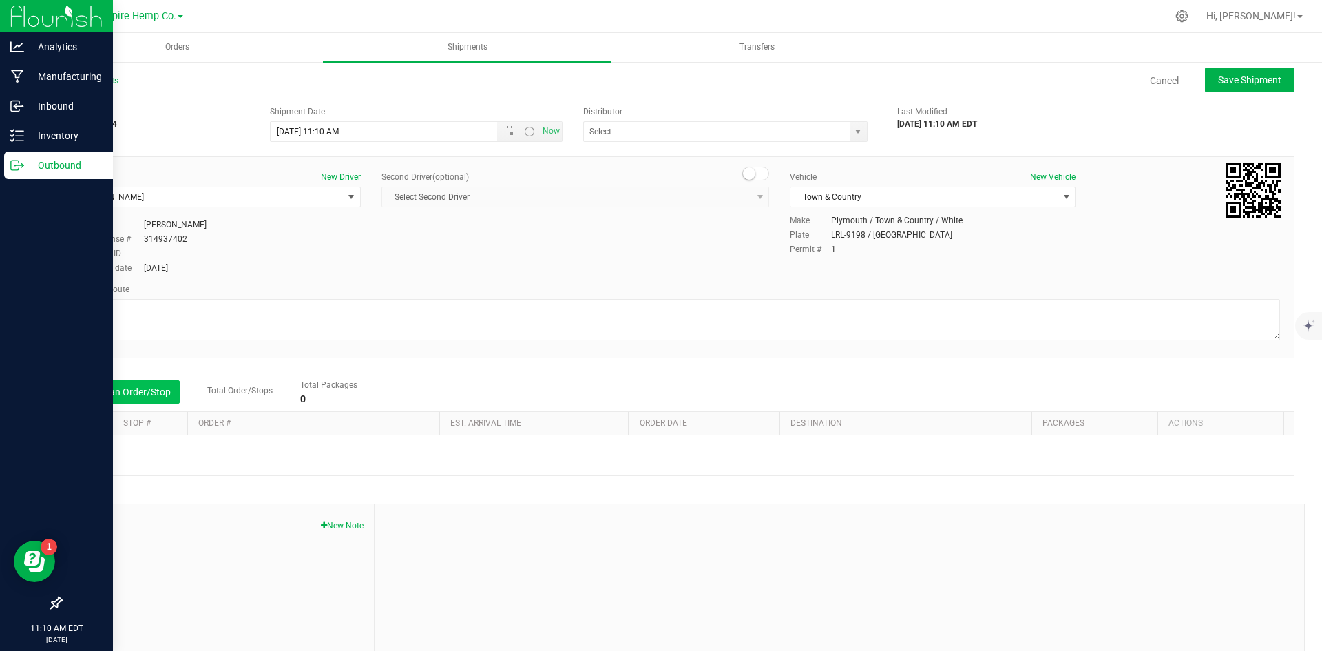
click at [142, 400] on button "Add an Order/Stop" at bounding box center [126, 391] width 108 height 23
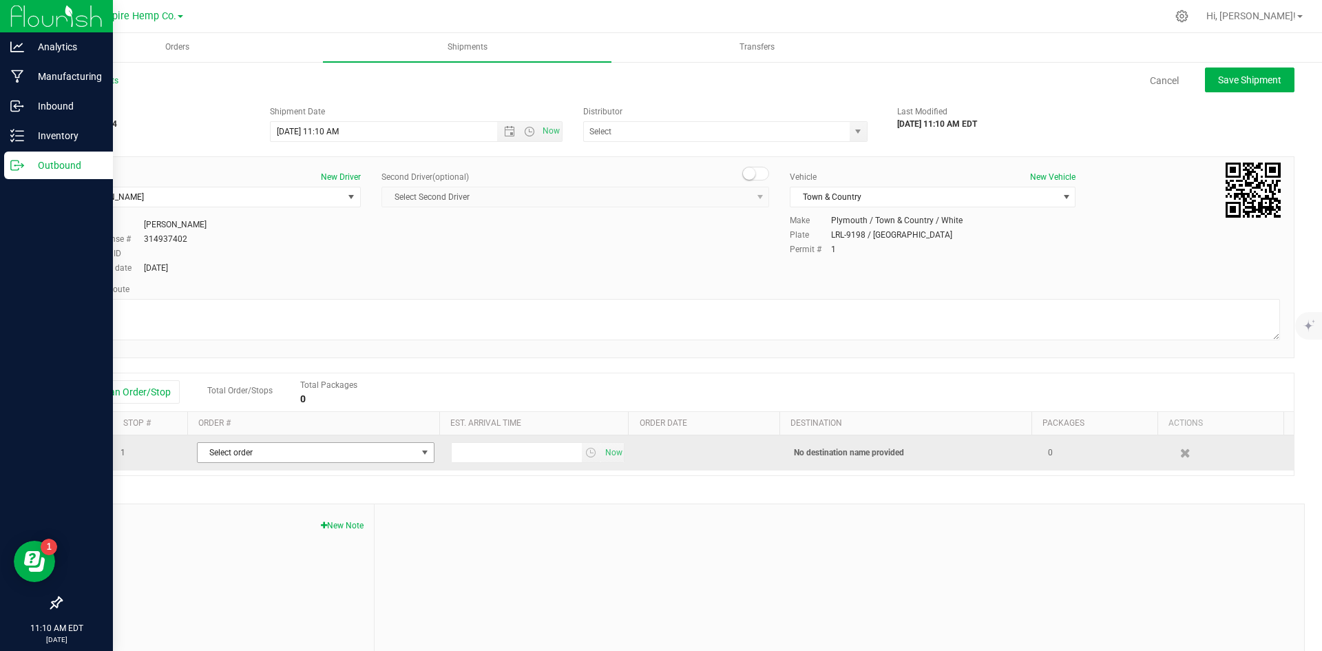
click at [282, 459] on span "Select order" at bounding box center [307, 452] width 219 height 19
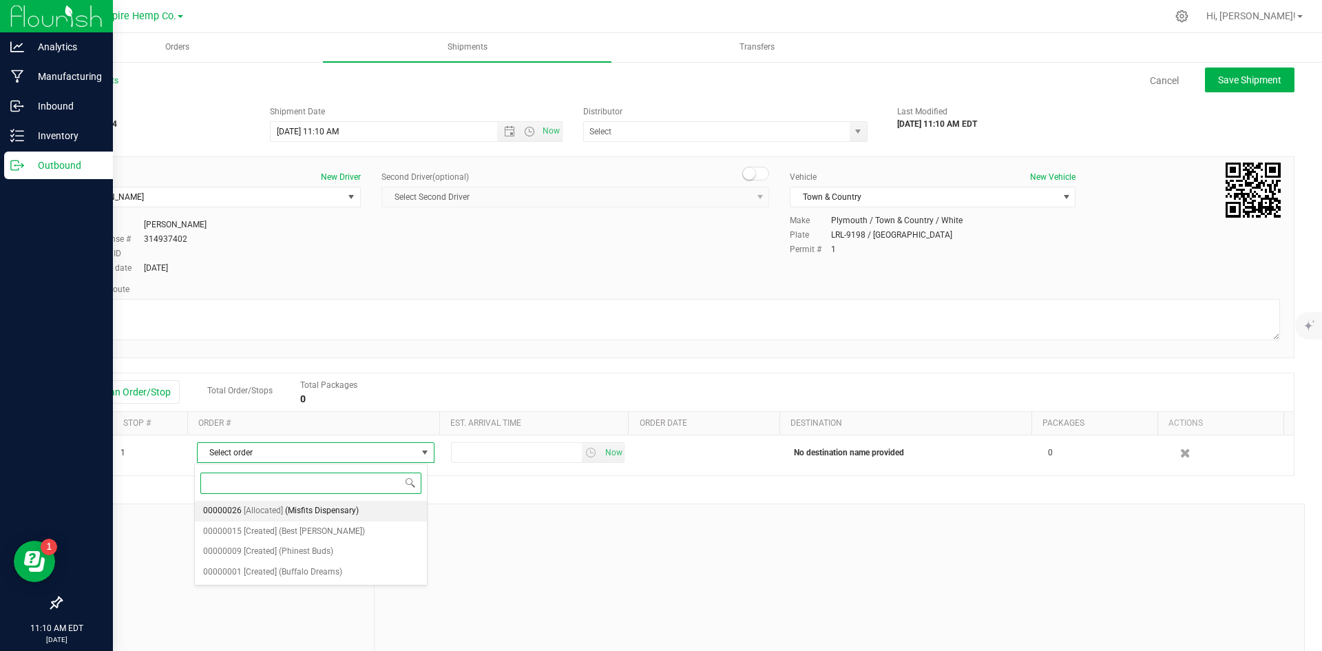
click at [318, 512] on span "(Misfits Dispensary)" at bounding box center [322, 511] width 74 height 18
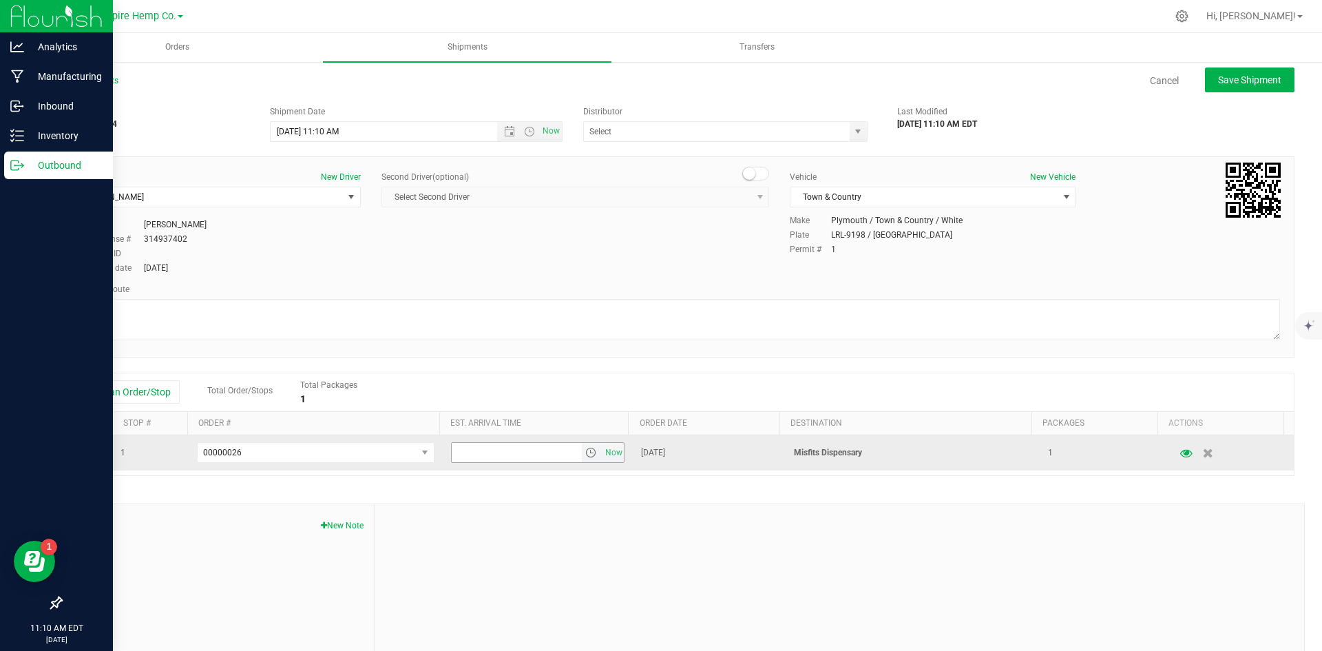
click at [585, 453] on span "select" at bounding box center [590, 452] width 11 height 11
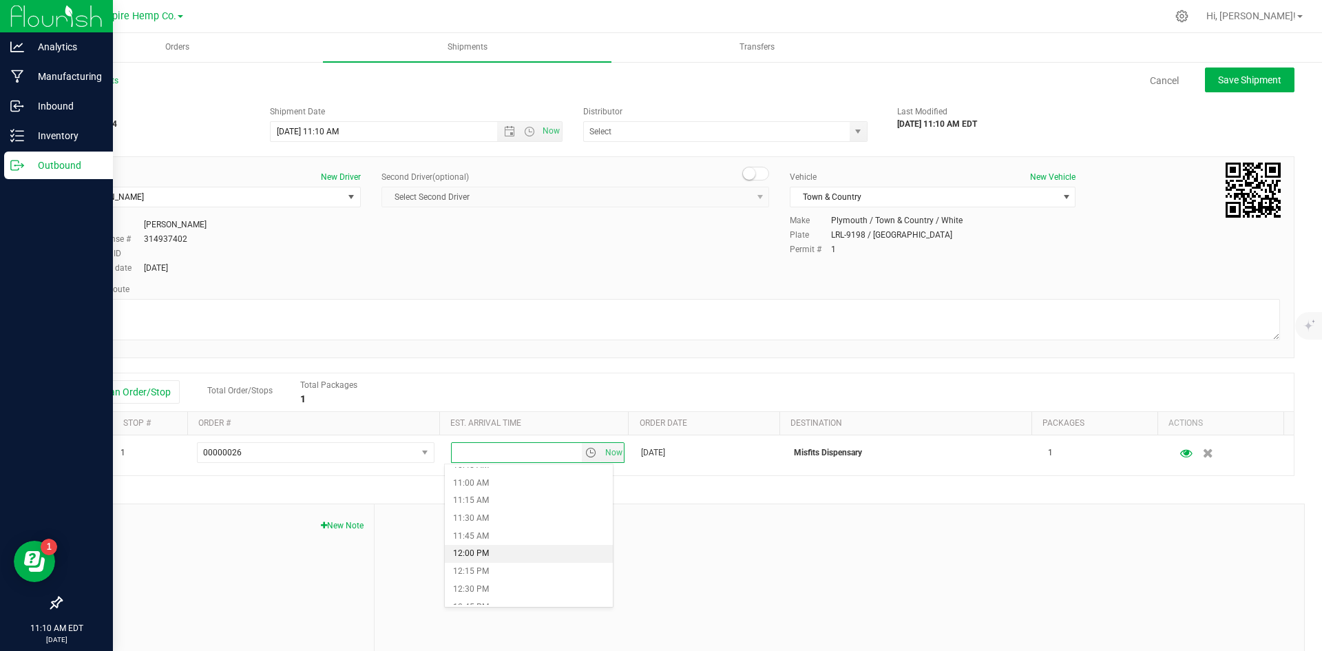
scroll to position [895, 0]
click at [557, 553] on li "1:45 PM" at bounding box center [529, 554] width 168 height 18
click at [868, 555] on div at bounding box center [840, 596] width 930 height 185
click at [1243, 77] on span "Save Shipment" at bounding box center [1249, 79] width 63 height 11
type input "[DATE] 3:10 PM"
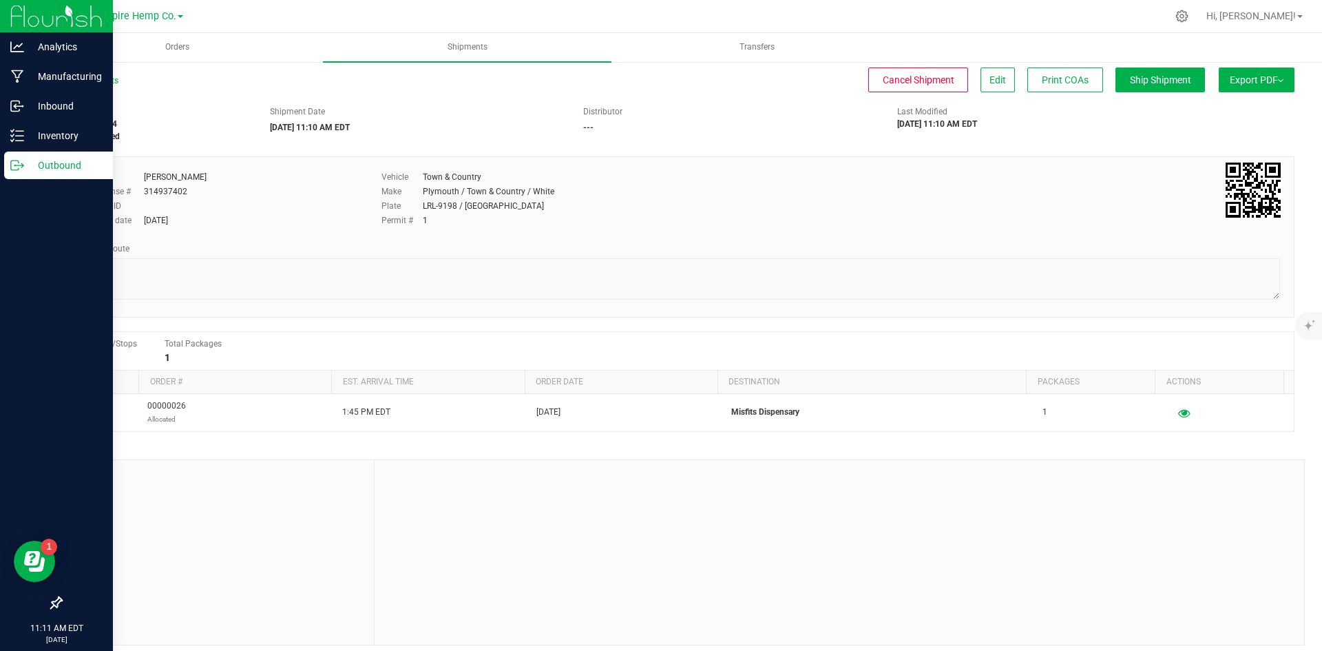
click at [1268, 83] on button "Export PDF" at bounding box center [1257, 79] width 76 height 25
click at [1226, 156] on span "NY Manifest" at bounding box center [1215, 152] width 45 height 10
